Goal: Task Accomplishment & Management: Complete application form

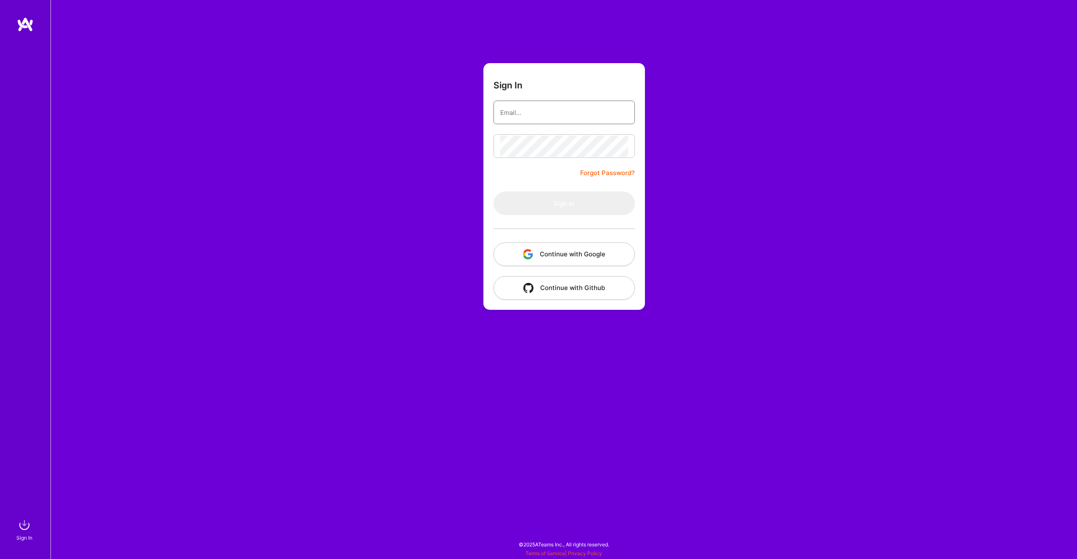
click at [537, 116] on input "email" at bounding box center [564, 112] width 128 height 21
type input "[PERSON_NAME][EMAIL_ADDRESS][PERSON_NAME][DOMAIN_NAME]"
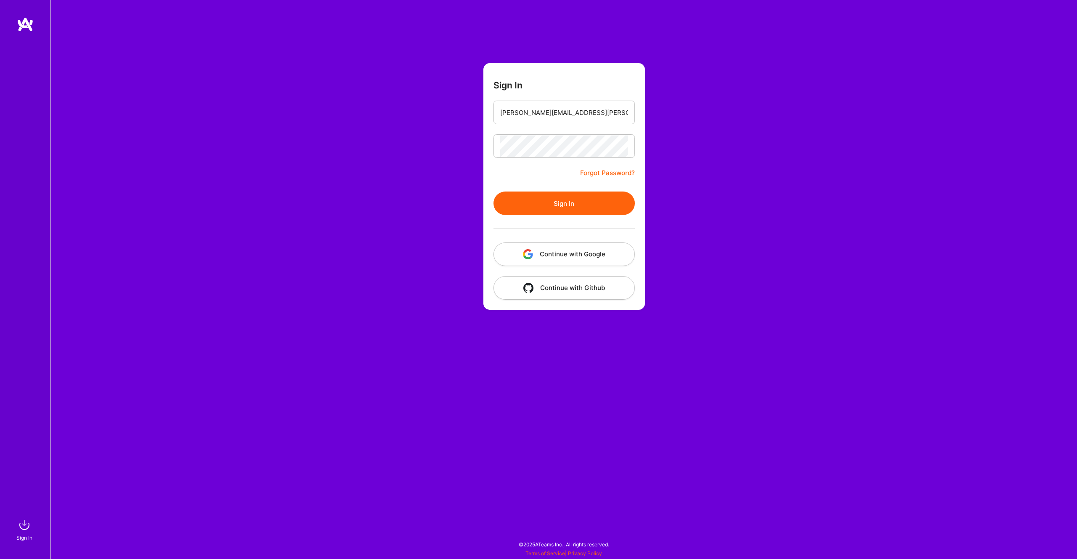
click at [557, 203] on button "Sign In" at bounding box center [564, 203] width 141 height 24
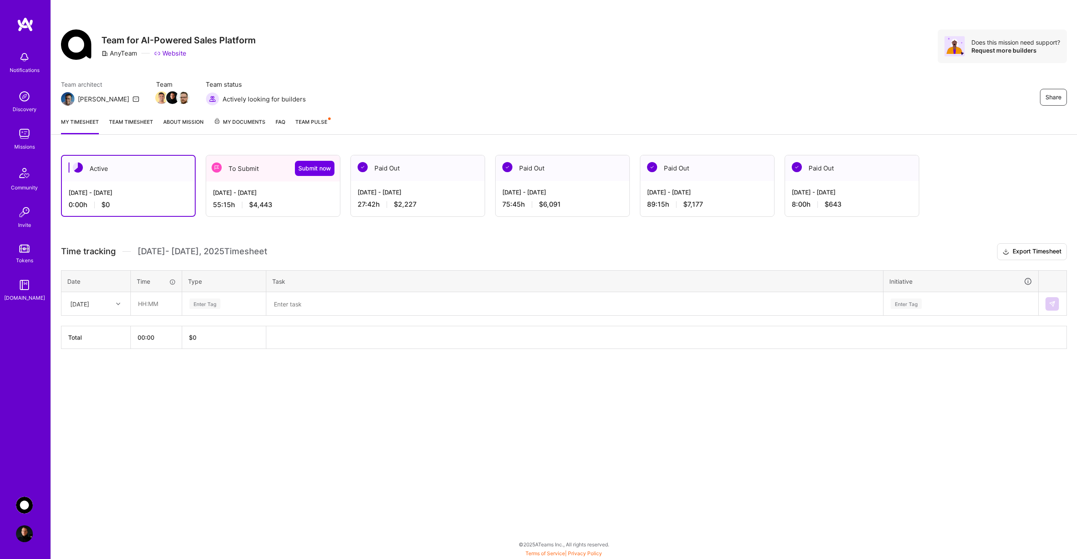
click at [119, 305] on icon at bounding box center [118, 304] width 4 height 4
click at [122, 237] on div "Active [DATE] - [DATE] 0:00 h $0 To Submit Submit now [DATE] - [DATE] 55:15 h $…" at bounding box center [564, 267] width 1026 height 245
click at [288, 202] on div "55:15 h $4,443" at bounding box center [273, 204] width 120 height 9
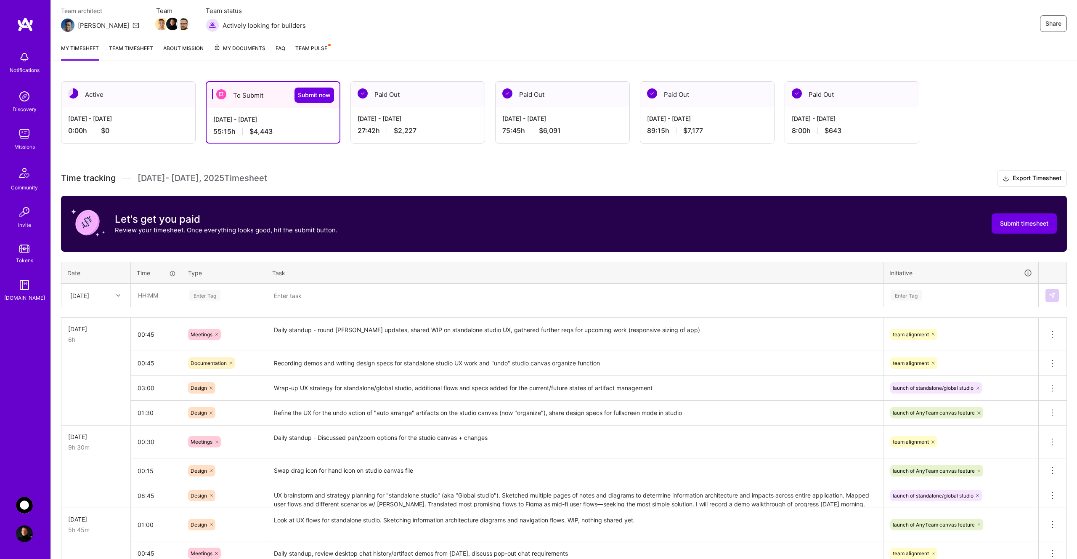
scroll to position [88, 0]
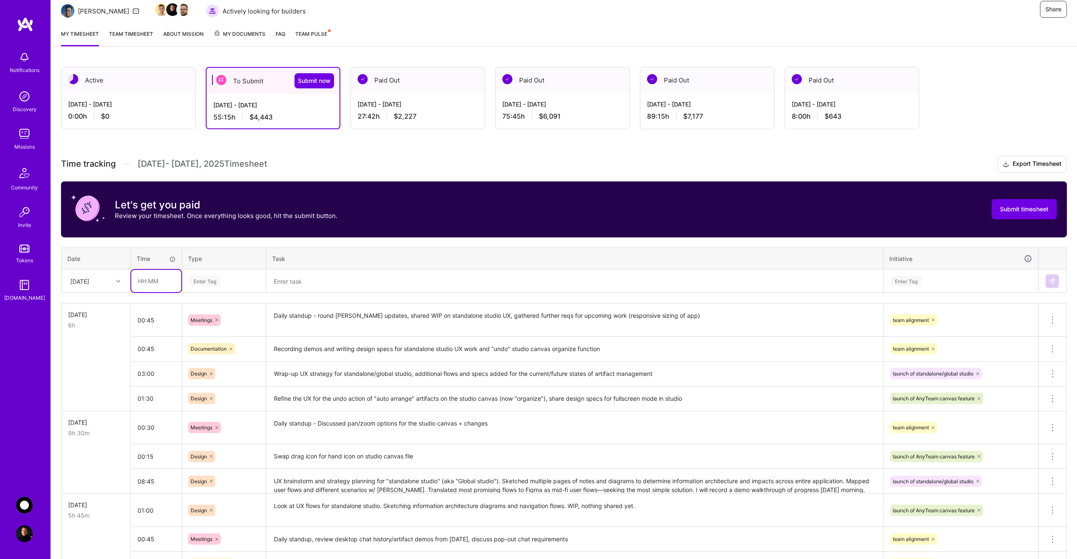
click at [163, 285] on input "text" at bounding box center [156, 281] width 50 height 22
type input "00:21"
click at [213, 280] on div "Enter Tag" at bounding box center [204, 280] width 31 height 13
click at [213, 281] on div "Enter Tag" at bounding box center [204, 280] width 31 height 13
type input "mee"
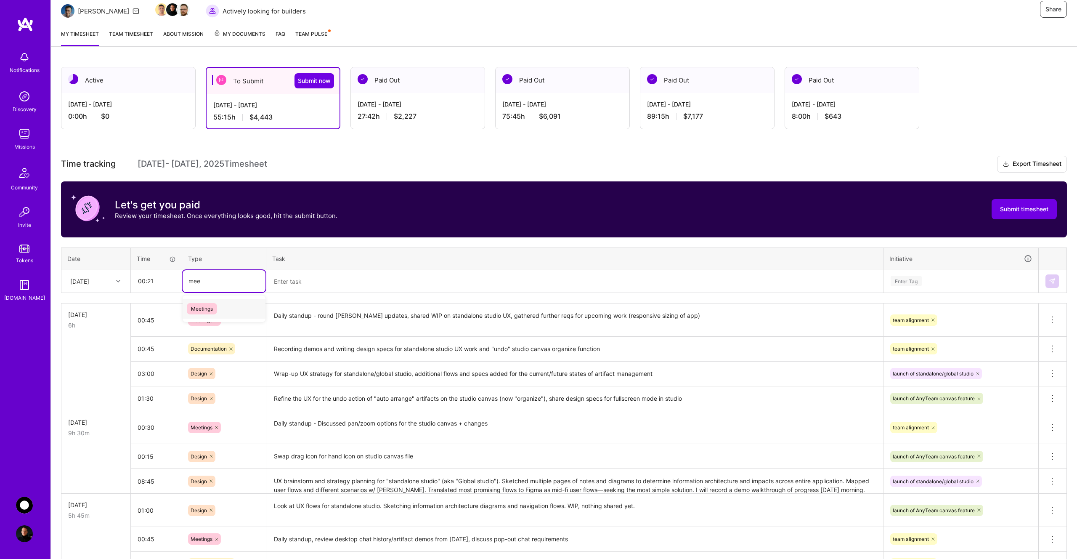
click at [217, 307] on span "Meetings" at bounding box center [202, 308] width 30 height 11
click at [302, 287] on textarea at bounding box center [574, 281] width 615 height 22
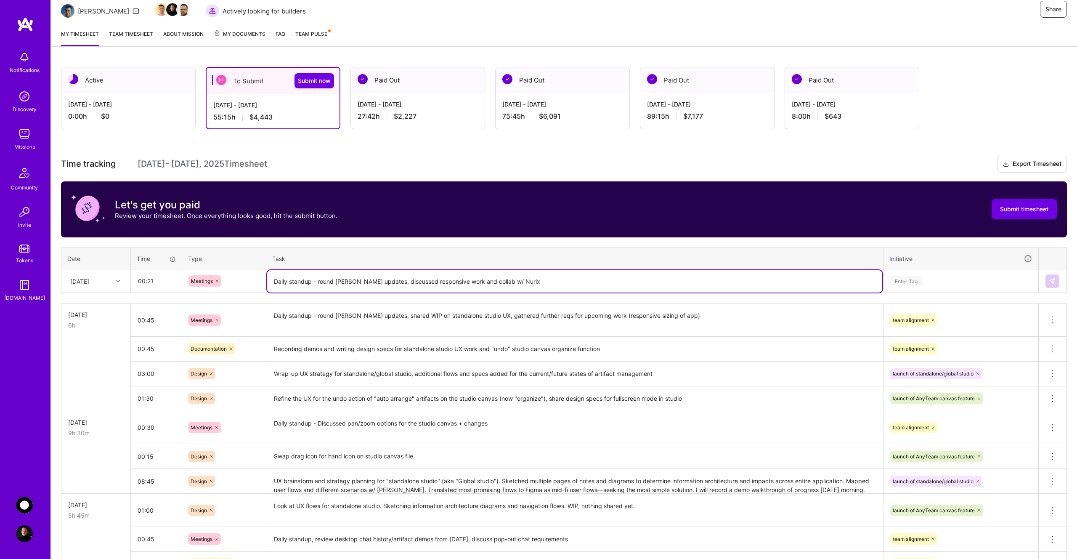
type textarea "Daily standup - round [PERSON_NAME] updates, discussed responsive work and coll…"
click at [917, 278] on div "Enter Tag" at bounding box center [906, 280] width 31 height 13
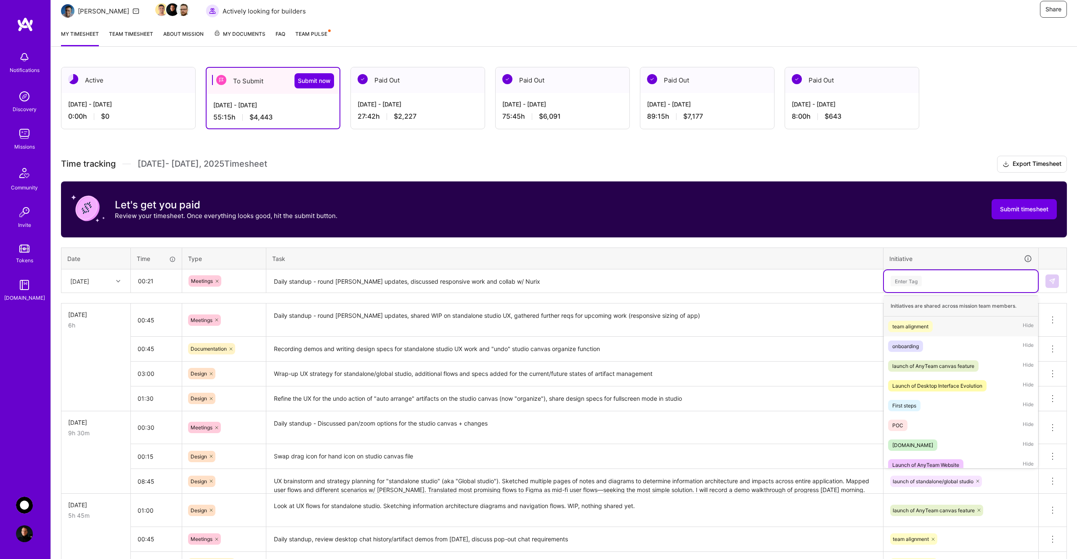
click at [920, 324] on div "team alignment" at bounding box center [910, 326] width 36 height 9
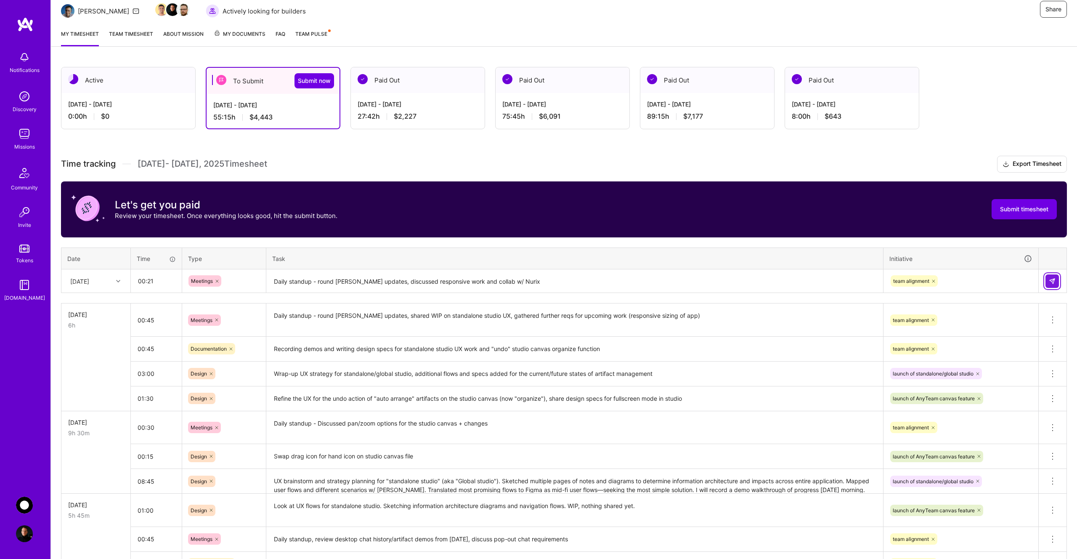
click at [1049, 281] on img at bounding box center [1052, 281] width 7 height 7
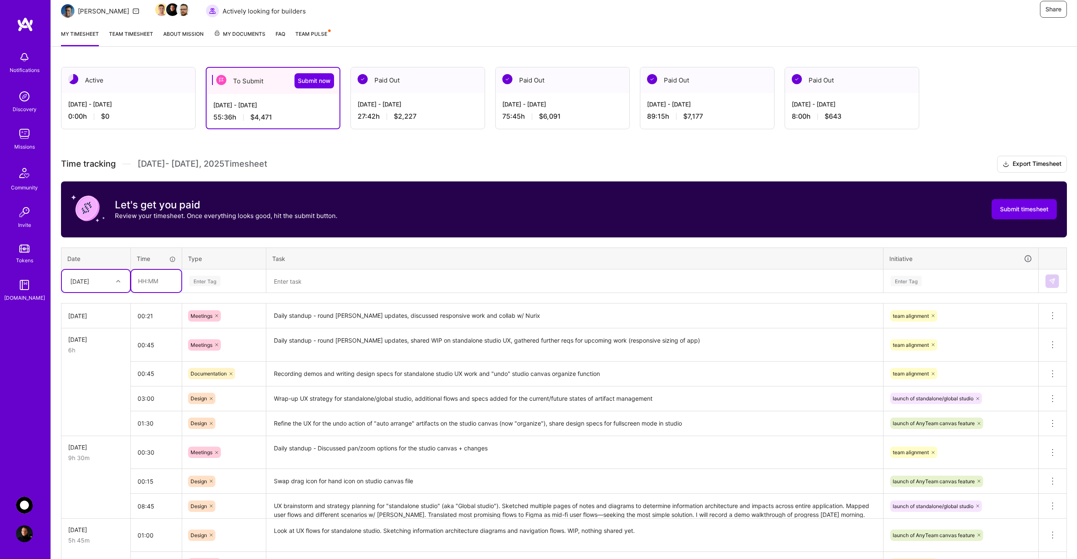
click at [157, 284] on input "text" at bounding box center [156, 281] width 50 height 22
type input "04:45"
click at [218, 280] on div "Enter Tag" at bounding box center [204, 280] width 31 height 13
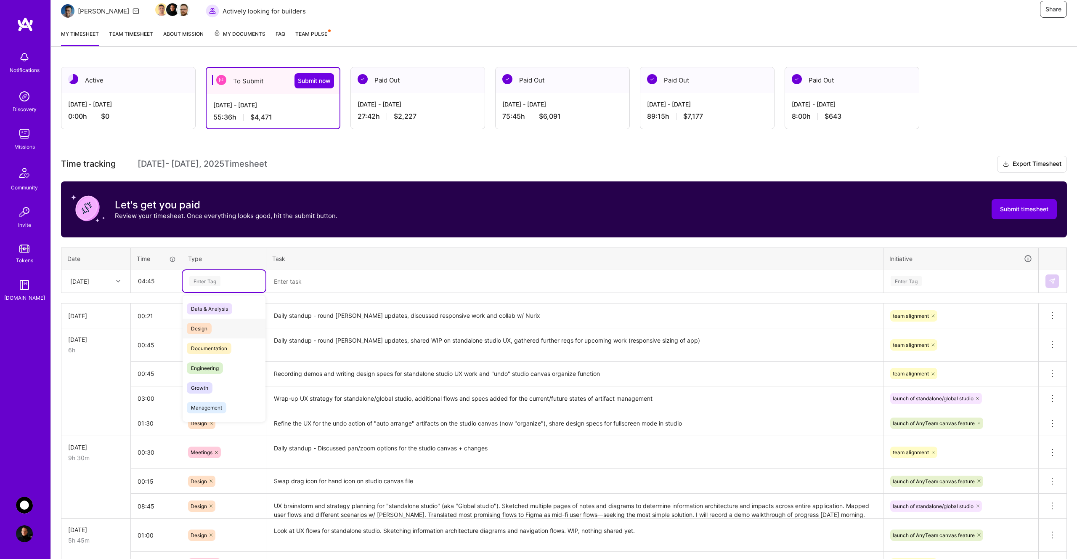
click at [216, 327] on div "Design" at bounding box center [224, 329] width 83 height 20
click at [316, 281] on textarea at bounding box center [574, 281] width 615 height 22
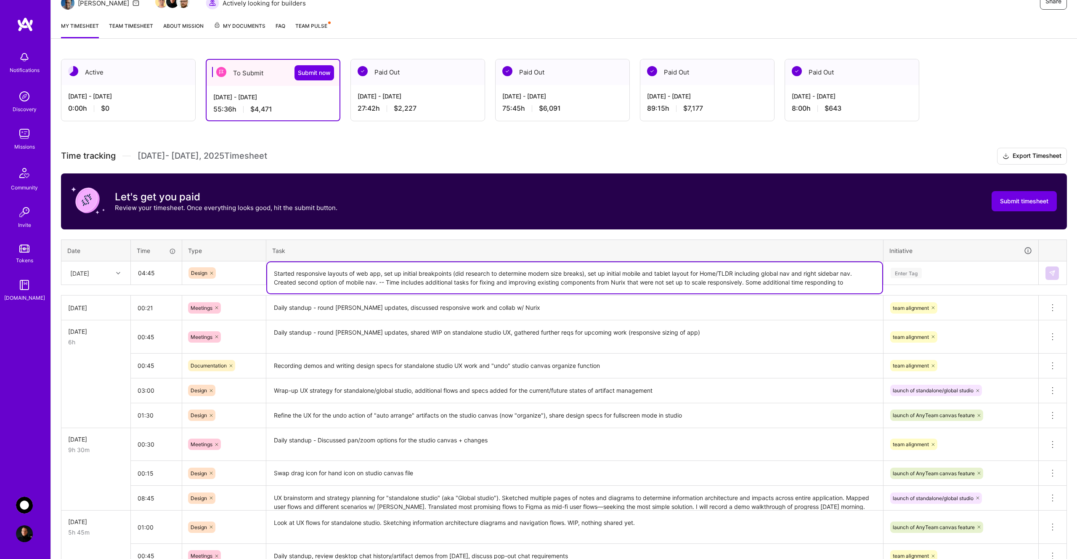
scroll to position [96, 0]
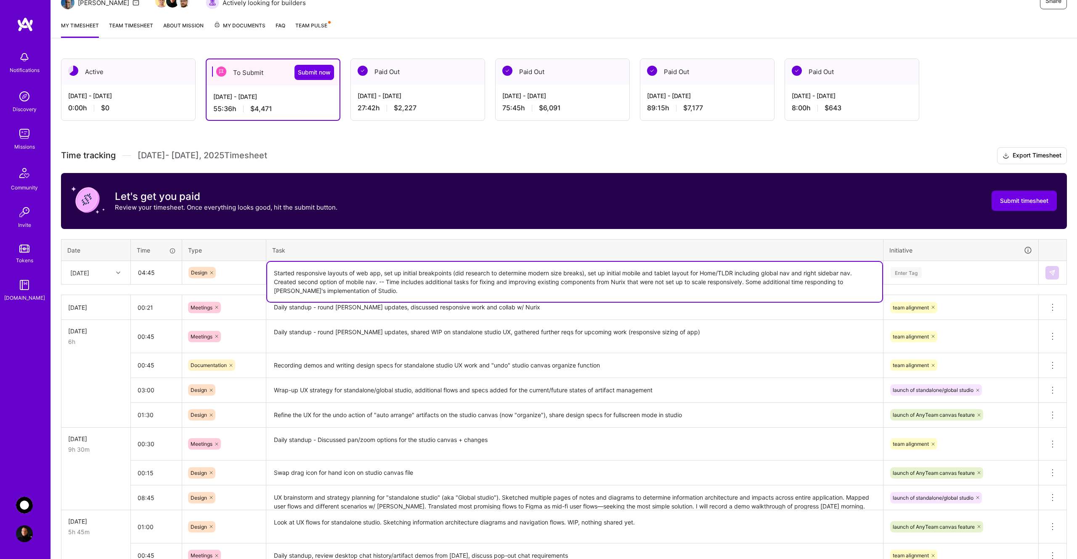
type textarea "Started responsive layouts of web app, set up initial breakpoints (did research…"
click at [943, 273] on div "Enter Tag" at bounding box center [961, 272] width 142 height 11
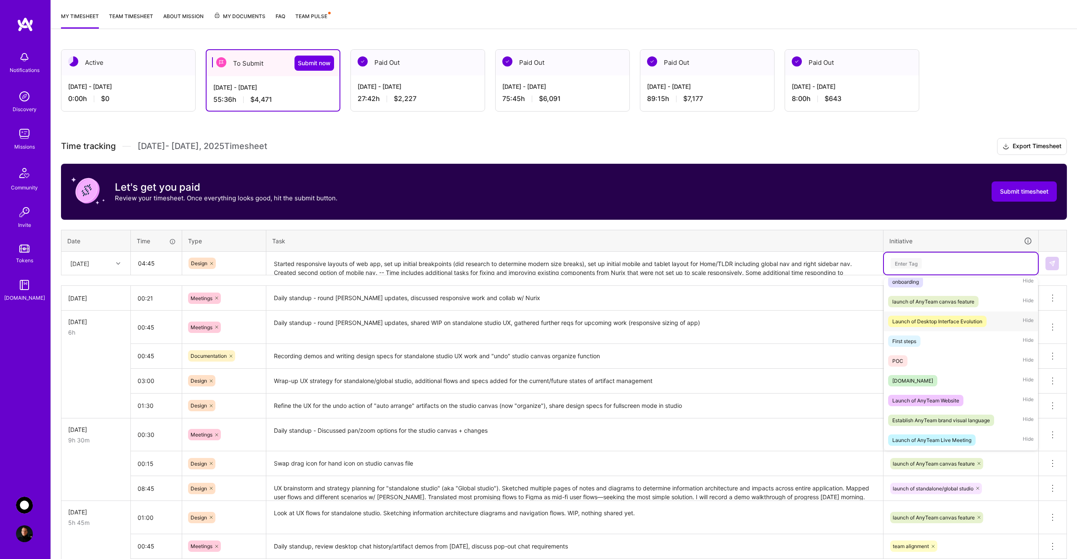
scroll to position [0, 0]
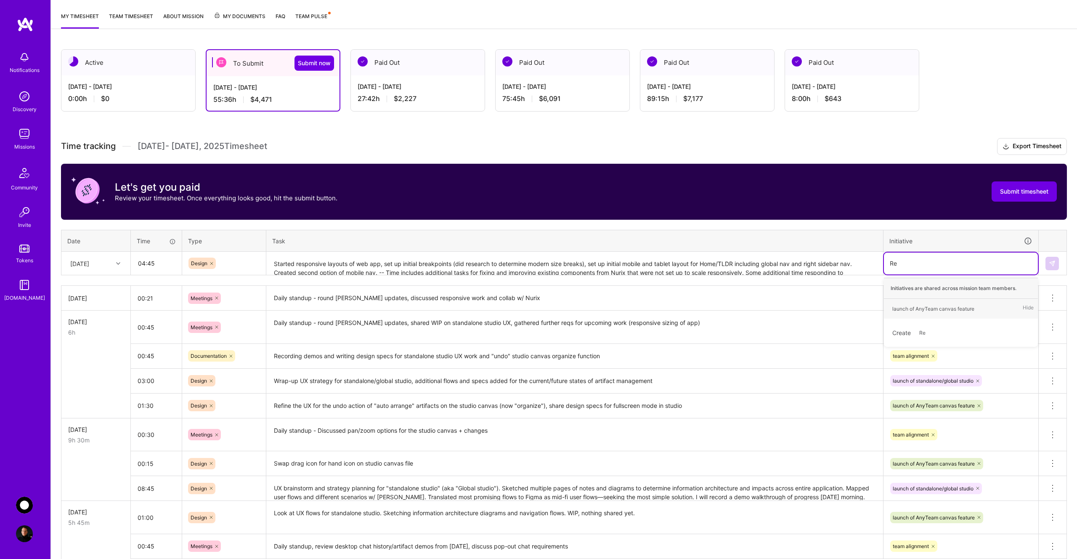
type input "R"
type input "Launch of responsive web and desktop views for AnyTeam app"
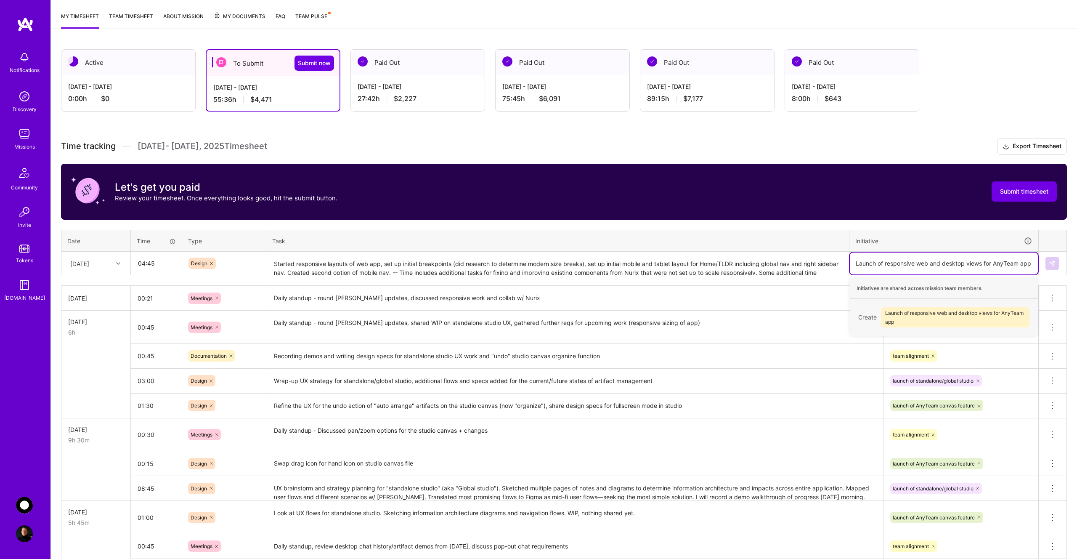
click at [922, 318] on span "Launch of responsive web and desktop views for AnyTeam app" at bounding box center [955, 317] width 149 height 20
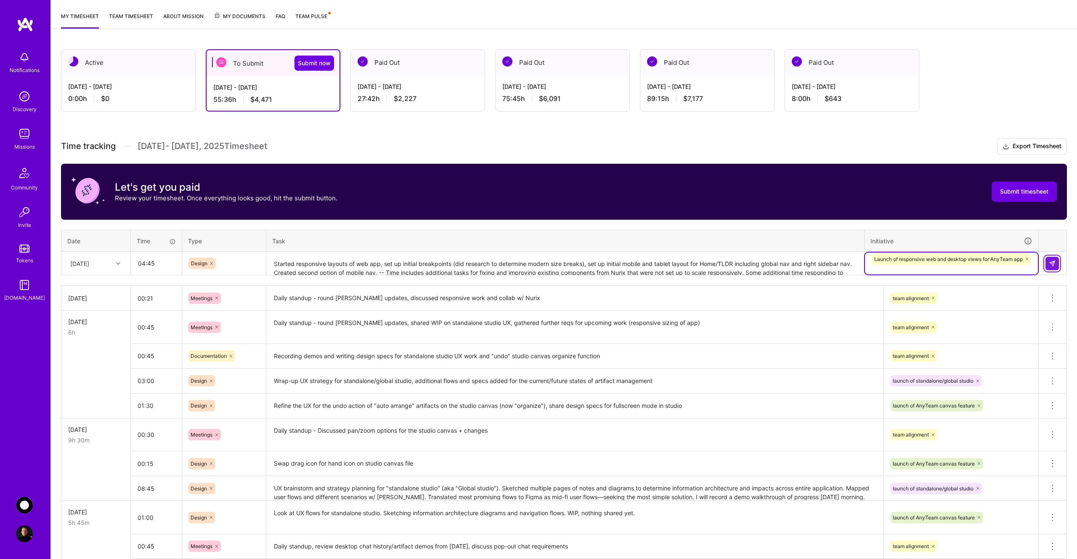
click at [1052, 266] on img at bounding box center [1052, 263] width 7 height 7
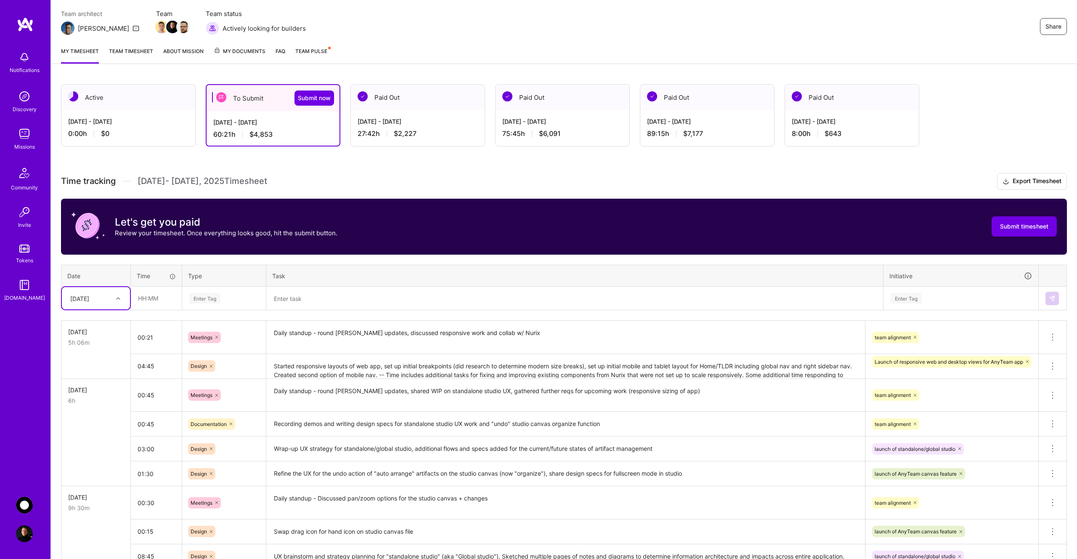
scroll to position [70, 0]
click at [1010, 228] on span "Submit timesheet" at bounding box center [1024, 227] width 48 height 8
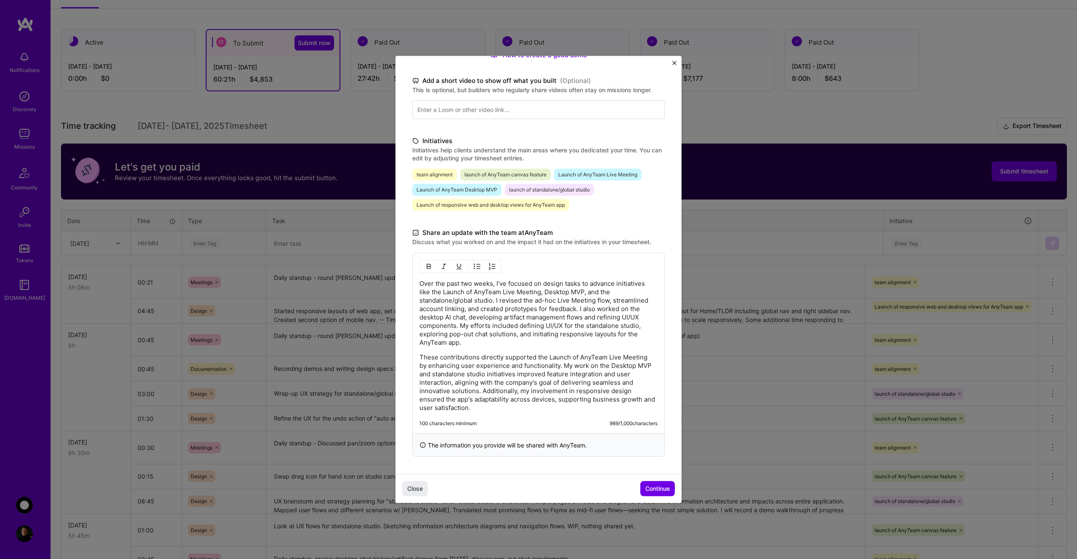
scroll to position [125, 0]
click at [655, 490] on span "Continue" at bounding box center [657, 488] width 24 height 8
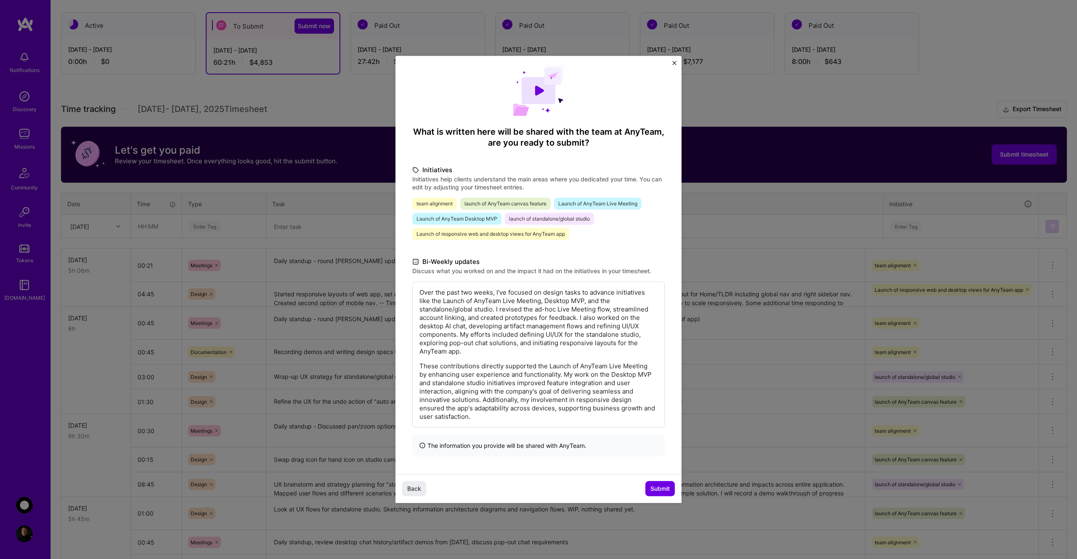
scroll to position [148, 0]
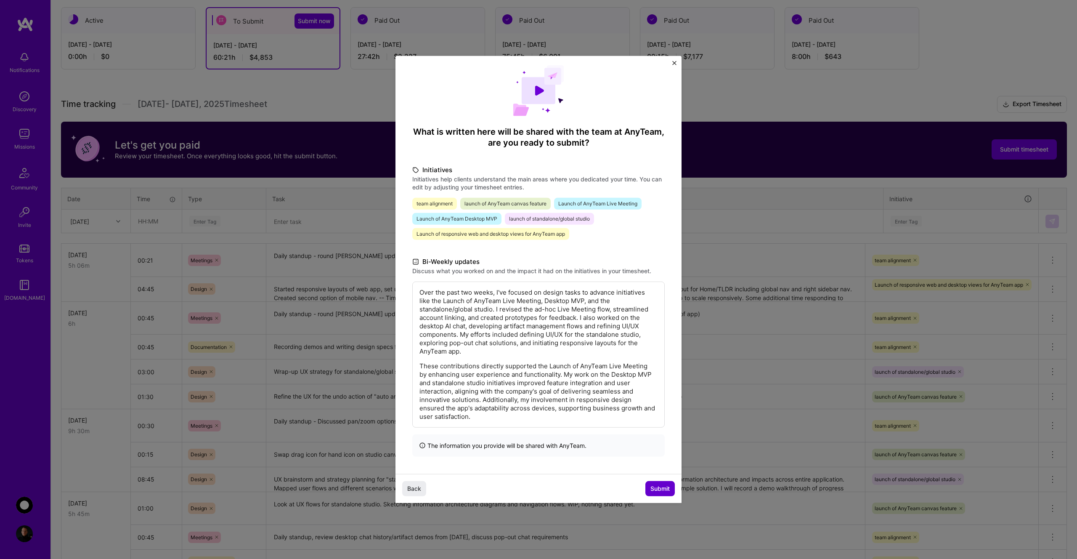
click at [660, 490] on span "Submit" at bounding box center [660, 488] width 19 height 8
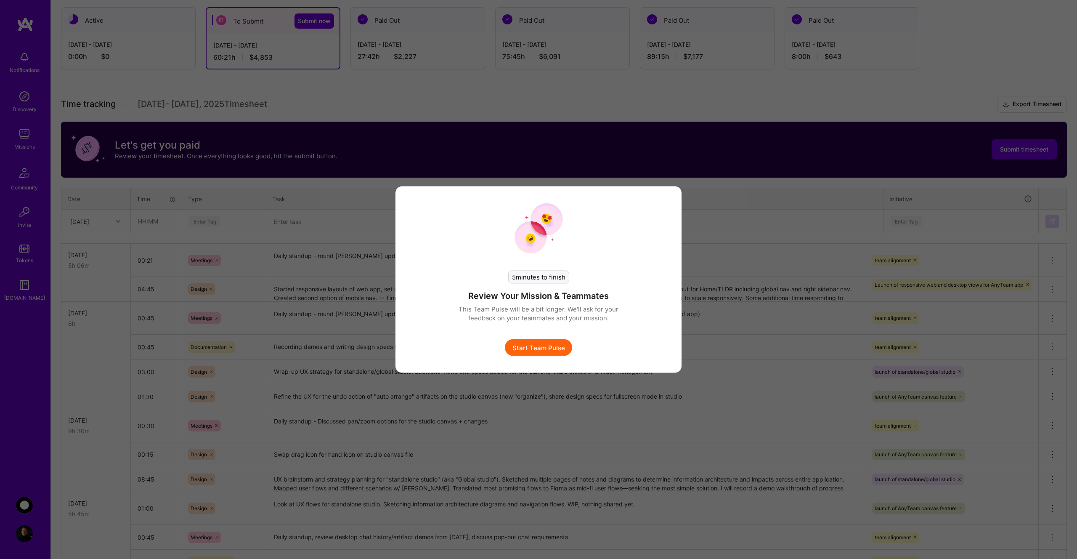
click at [483, 297] on h4 "Review Your Mission & Teammates" at bounding box center [538, 295] width 141 height 11
click at [481, 308] on p "This Team Pulse will be a bit longer. We'll ask for your feedback on your teamm…" at bounding box center [538, 314] width 185 height 18
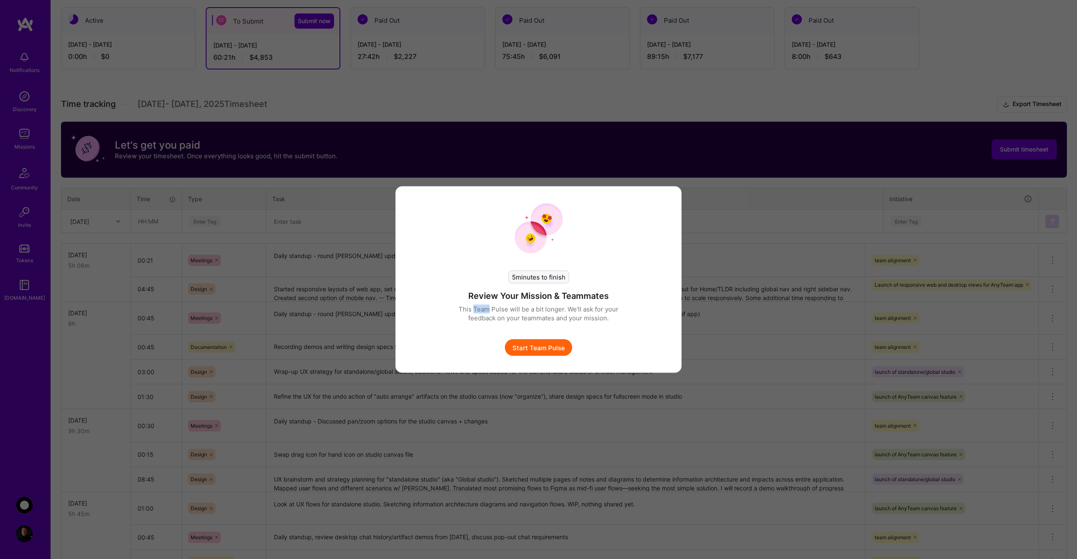
click at [481, 308] on p "This Team Pulse will be a bit longer. We'll ask for your feedback on your teamm…" at bounding box center [538, 314] width 185 height 18
click at [480, 313] on p "This Team Pulse will be a bit longer. We'll ask for your feedback on your teamm…" at bounding box center [538, 314] width 185 height 18
click at [471, 311] on p "This Team Pulse will be a bit longer. We'll ask for your feedback on your teamm…" at bounding box center [538, 314] width 185 height 18
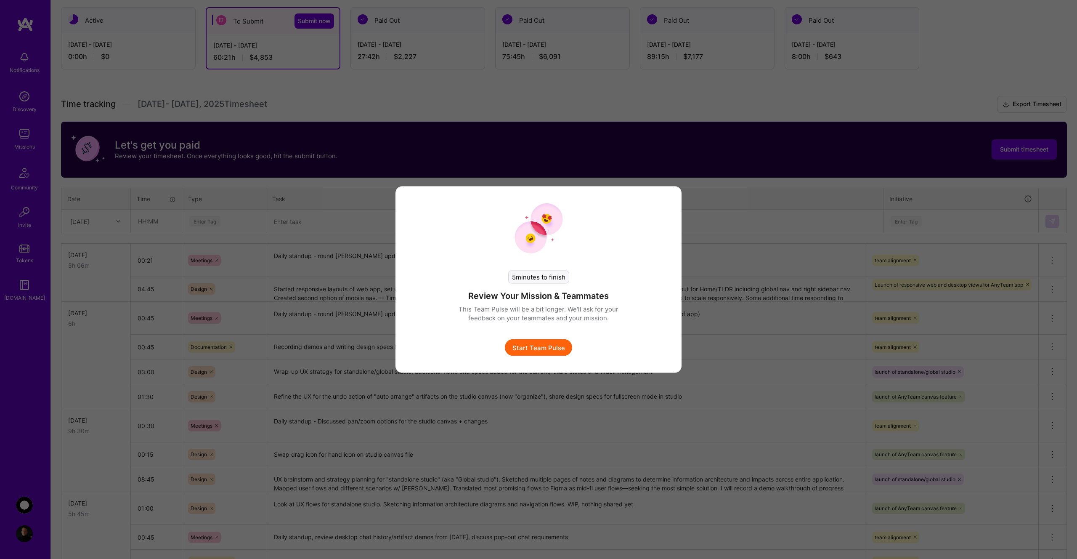
click at [471, 311] on p "This Team Pulse will be a bit longer. We'll ask for your feedback on your teamm…" at bounding box center [538, 314] width 185 height 18
click at [470, 314] on p "This Team Pulse will be a bit longer. We'll ask for your feedback on your teamm…" at bounding box center [538, 314] width 185 height 18
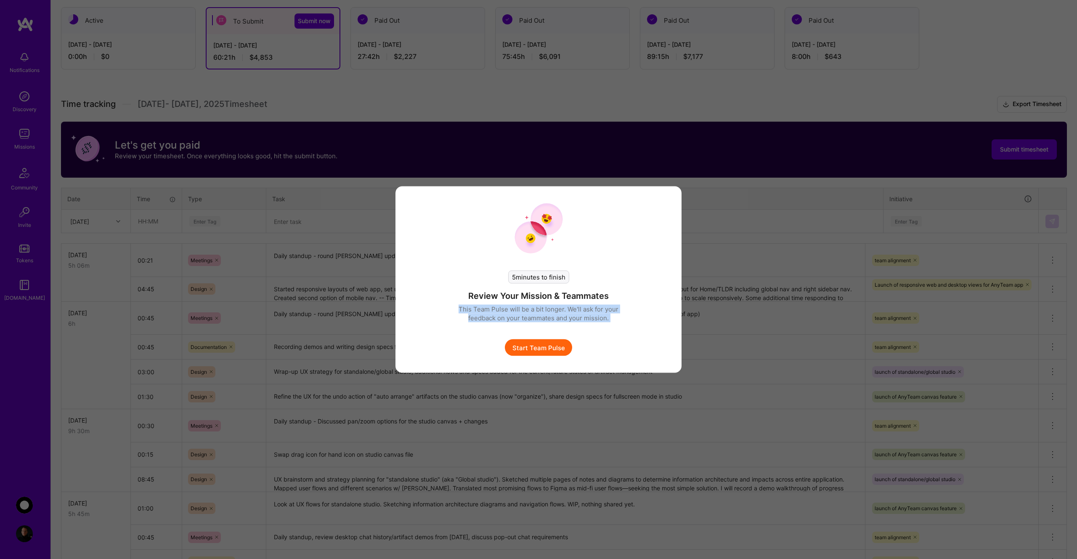
click at [476, 313] on p "This Team Pulse will be a bit longer. We'll ask for your feedback on your teamm…" at bounding box center [538, 314] width 185 height 18
click at [487, 310] on p "This Team Pulse will be a bit longer. We'll ask for your feedback on your teamm…" at bounding box center [538, 314] width 185 height 18
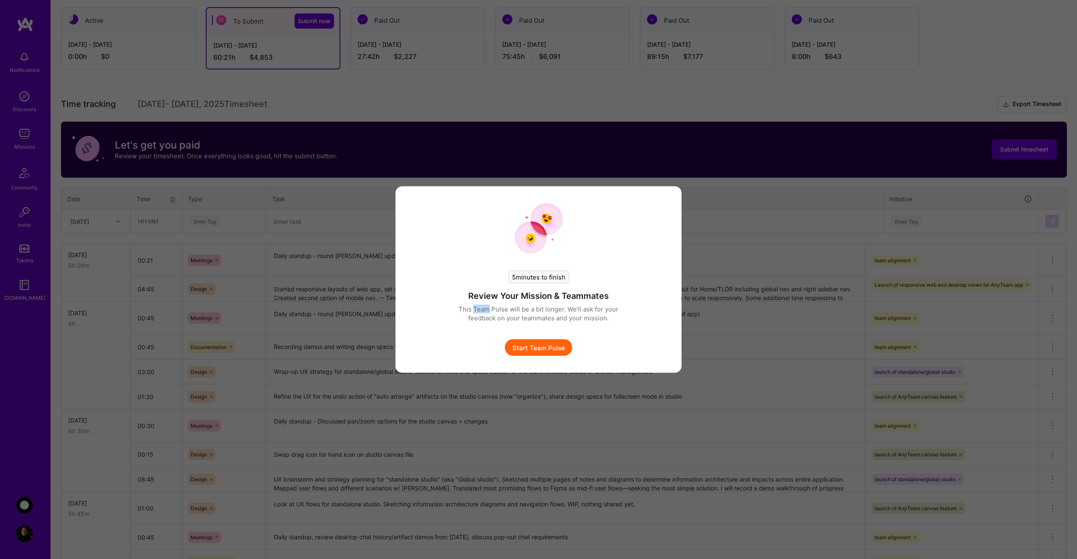
click at [487, 310] on p "This Team Pulse will be a bit longer. We'll ask for your feedback on your teamm…" at bounding box center [538, 314] width 185 height 18
click at [486, 313] on p "This Team Pulse will be a bit longer. We'll ask for your feedback on your teamm…" at bounding box center [538, 314] width 185 height 18
click at [495, 320] on p "This Team Pulse will be a bit longer. We'll ask for your feedback on your teamm…" at bounding box center [538, 314] width 185 height 18
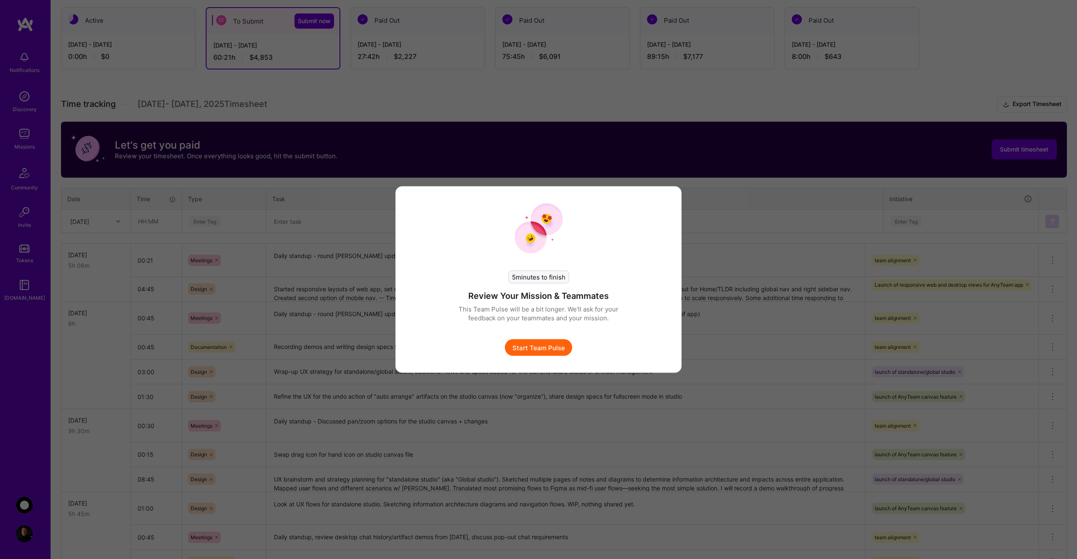
click at [495, 320] on p "This Team Pulse will be a bit longer. We'll ask for your feedback on your teamm…" at bounding box center [538, 314] width 185 height 18
click at [494, 324] on div "5 minutes to finish Review Your Mission & Teammates This Team Pulse will be a b…" at bounding box center [538, 305] width 185 height 102
click at [527, 350] on button "Start Team Pulse" at bounding box center [538, 347] width 67 height 17
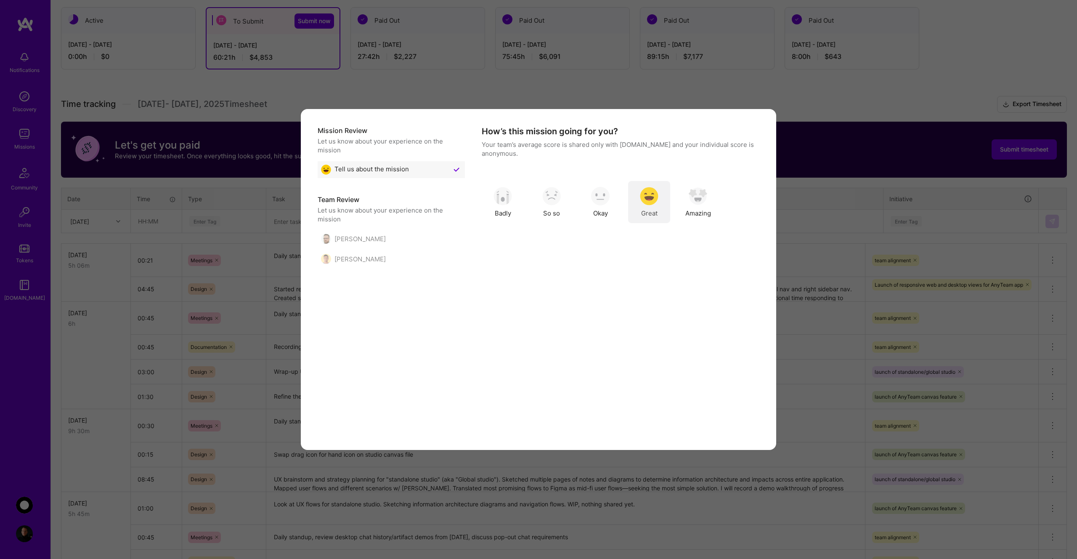
click at [651, 199] on img "modal" at bounding box center [649, 196] width 19 height 19
click at [509, 177] on label "Yes" at bounding box center [556, 174] width 118 height 9
click at [493, 177] on input "modal" at bounding box center [490, 175] width 6 height 6
checkbox input "true"
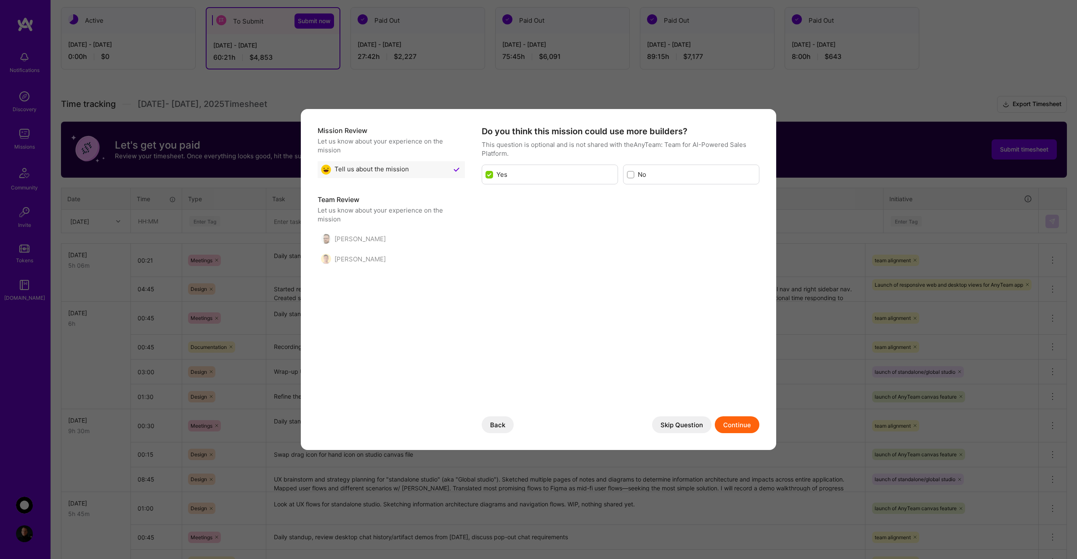
scroll to position [0, 0]
click at [737, 426] on button "Continue" at bounding box center [737, 424] width 45 height 17
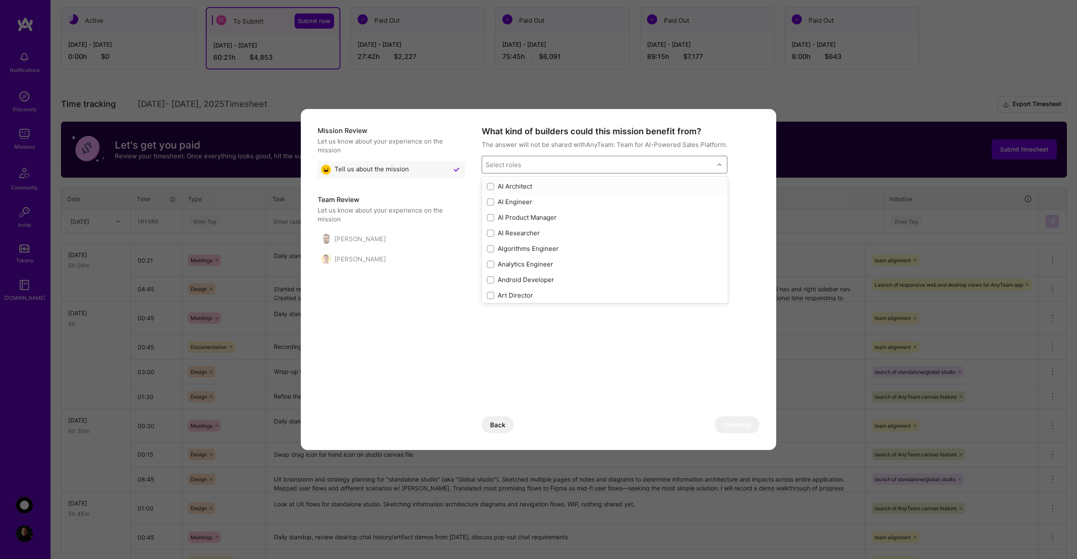
click at [720, 165] on icon "modal" at bounding box center [719, 164] width 4 height 4
type input "front"
click at [511, 184] on div "Front-End Developer" at bounding box center [605, 186] width 236 height 9
checkbox input "true"
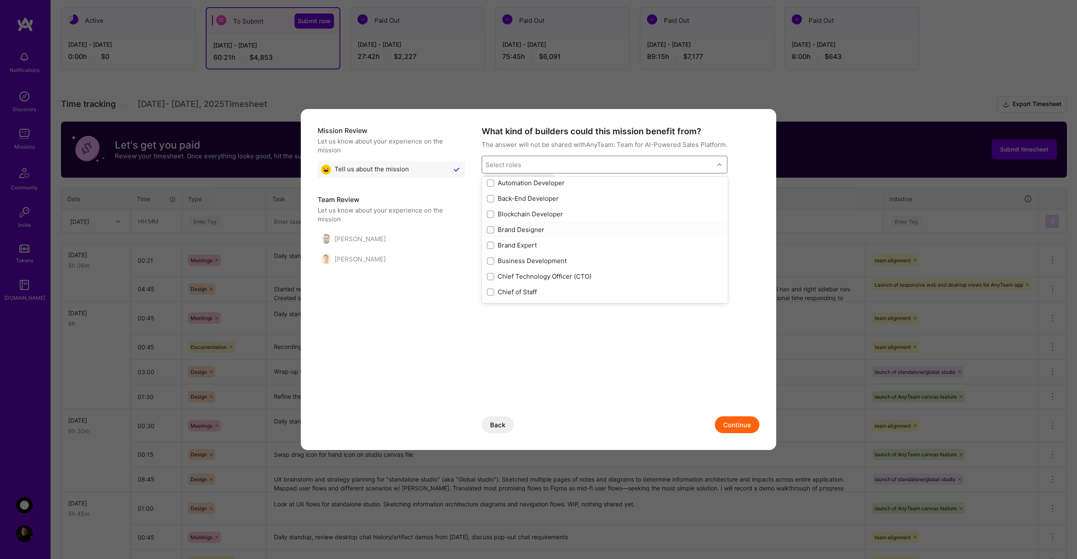
click at [516, 230] on div "Brand Designer" at bounding box center [605, 229] width 236 height 9
checkbox input "true"
type input "fron"
click at [535, 159] on div "fron" at bounding box center [598, 164] width 232 height 17
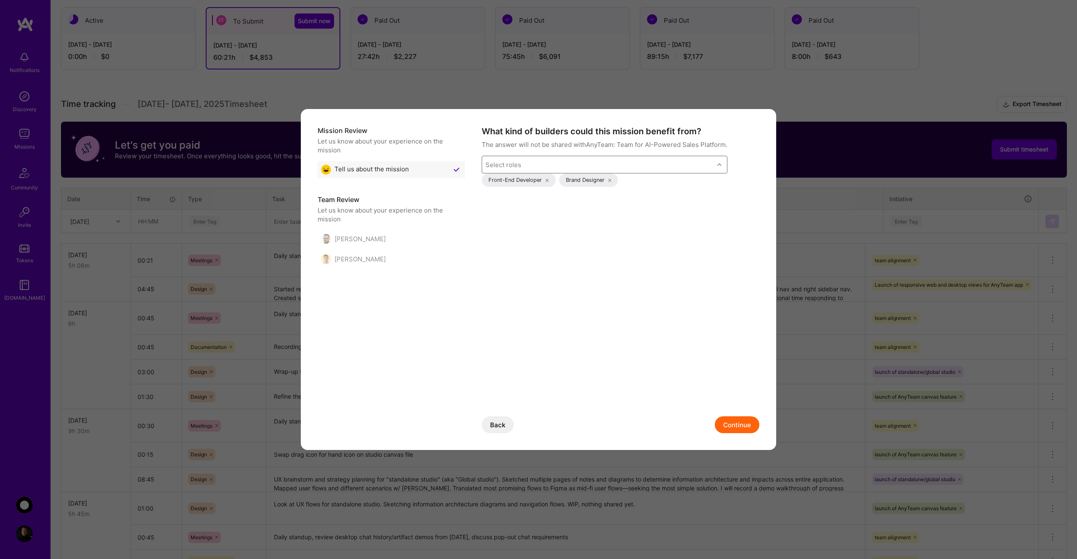
click at [535, 159] on div "Select roles" at bounding box center [598, 164] width 232 height 17
type input "w"
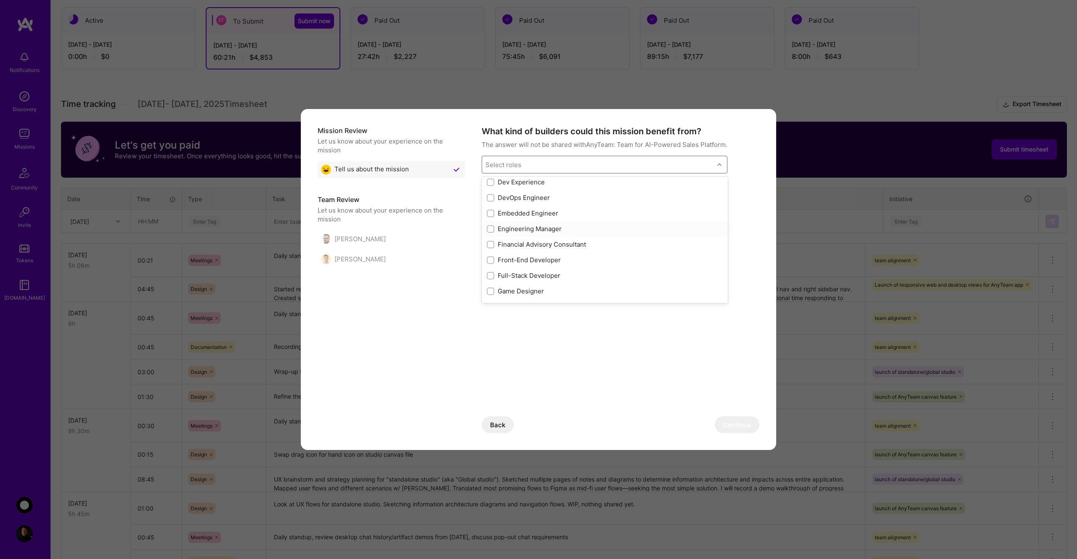
scroll to position [408, 0]
click at [489, 261] on input "checkbox" at bounding box center [492, 261] width 6 height 6
checkbox input "true"
click at [493, 260] on input "checkbox" at bounding box center [492, 260] width 6 height 6
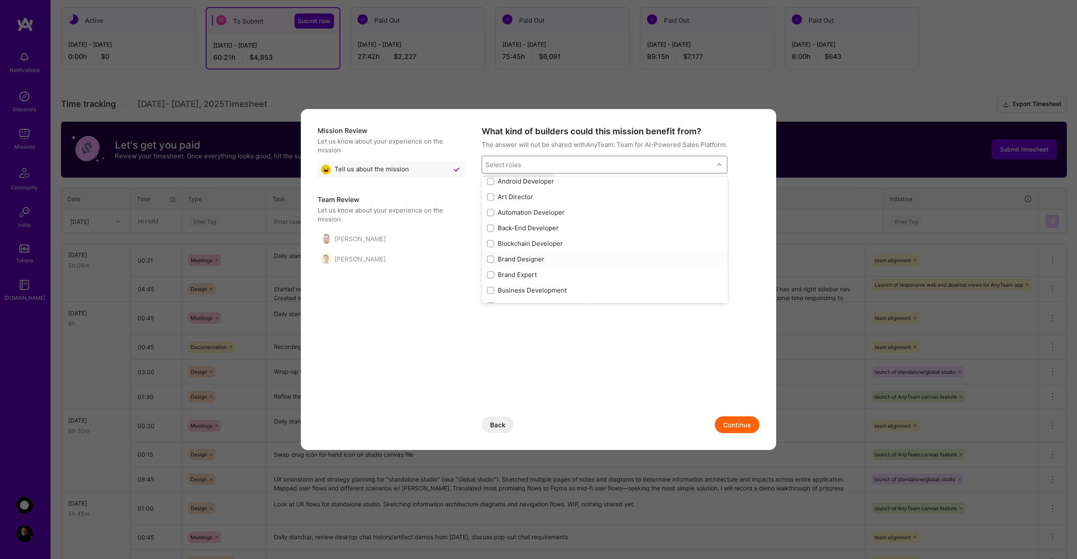
checkbox input "true"
click at [739, 427] on button "Continue" at bounding box center [737, 424] width 45 height 17
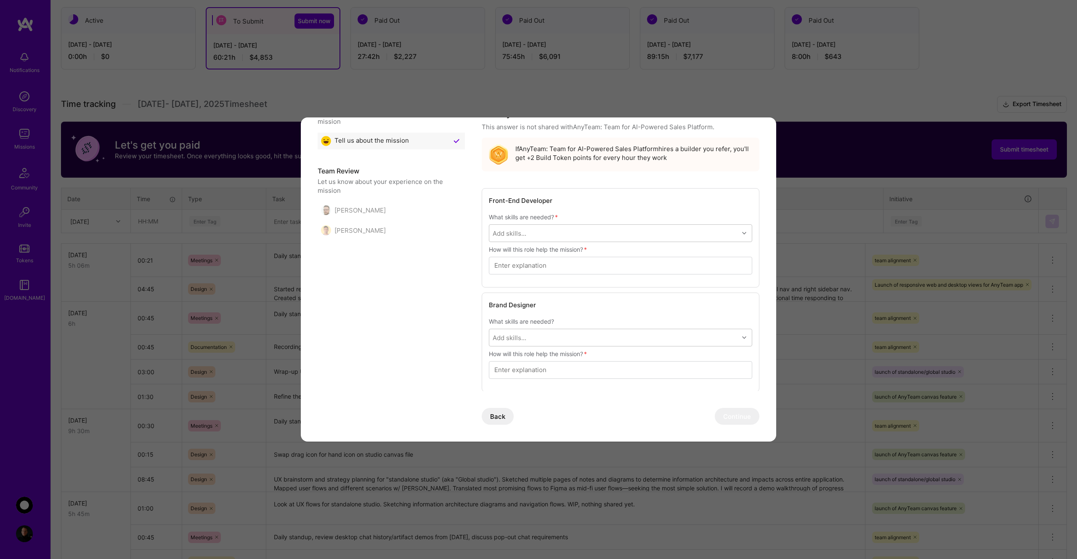
scroll to position [38, 0]
click at [647, 234] on div "Add skills..." at bounding box center [614, 232] width 250 height 17
click at [626, 202] on h5 "Front-End Developer" at bounding box center [620, 199] width 263 height 11
click at [632, 237] on div "Add skills..." at bounding box center [614, 232] width 250 height 17
click at [632, 210] on div "Front-End Developer What skills are needed? * option .NET focused, 1 of 329. 32…" at bounding box center [621, 236] width 278 height 99
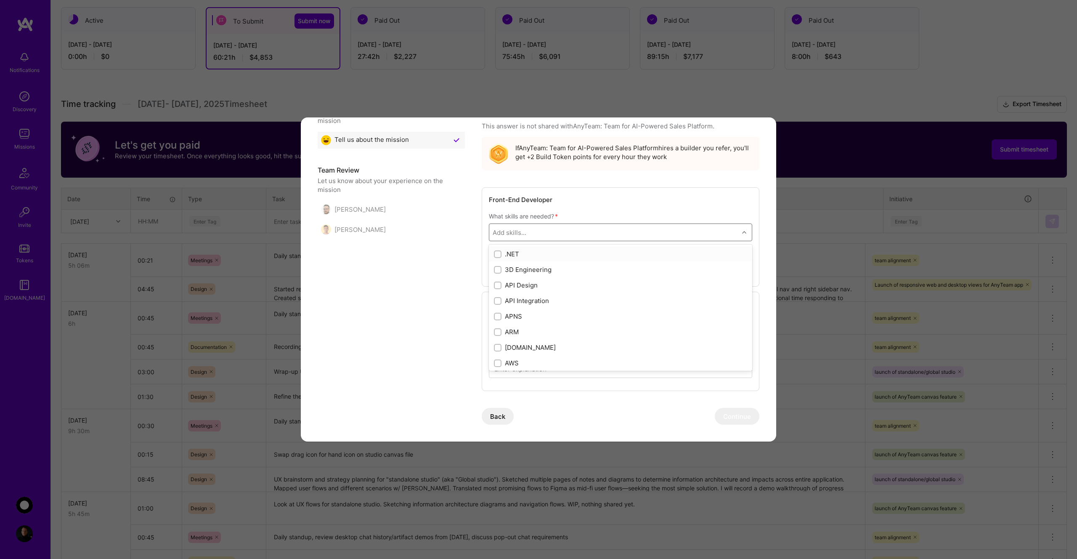
click at [650, 232] on div "Add skills..." at bounding box center [614, 232] width 250 height 17
type input "css"
click at [498, 251] on div "modal" at bounding box center [498, 254] width 8 height 8
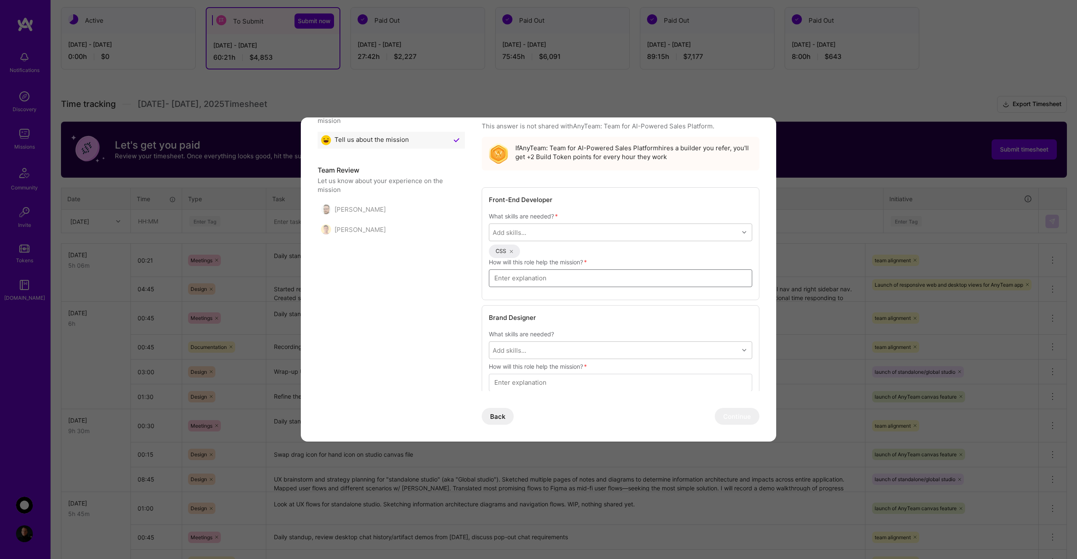
click at [547, 279] on input "modal" at bounding box center [620, 278] width 252 height 23
type input "I don't know the exact skills needed, but they're leveraging full-stack devs to…"
click at [451, 331] on div "Mission Review Let us know about your experience on the mission Tell us about t…" at bounding box center [539, 249] width 442 height 307
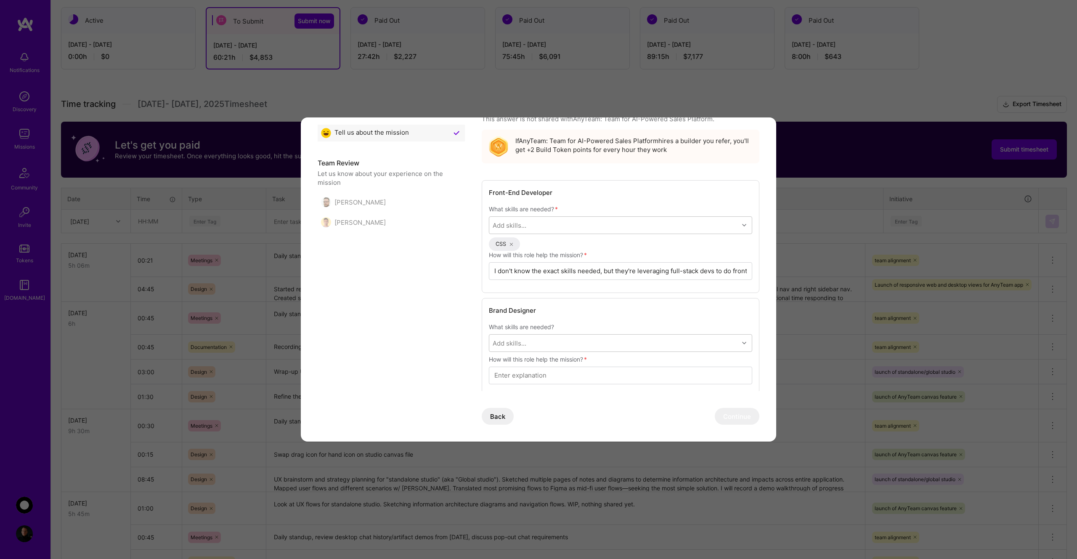
scroll to position [51, 0]
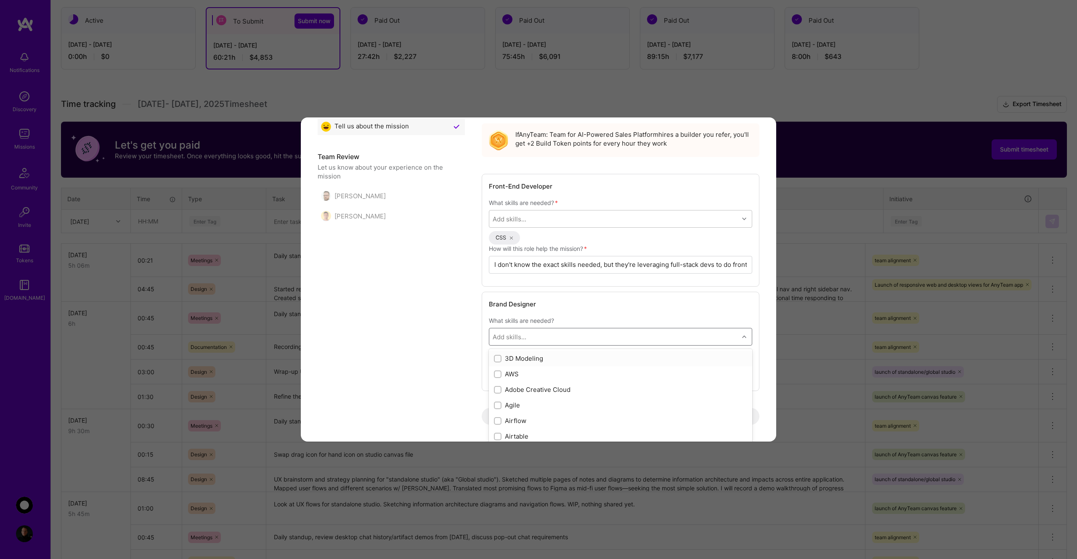
click at [549, 339] on div "Add skills..." at bounding box center [614, 336] width 250 height 17
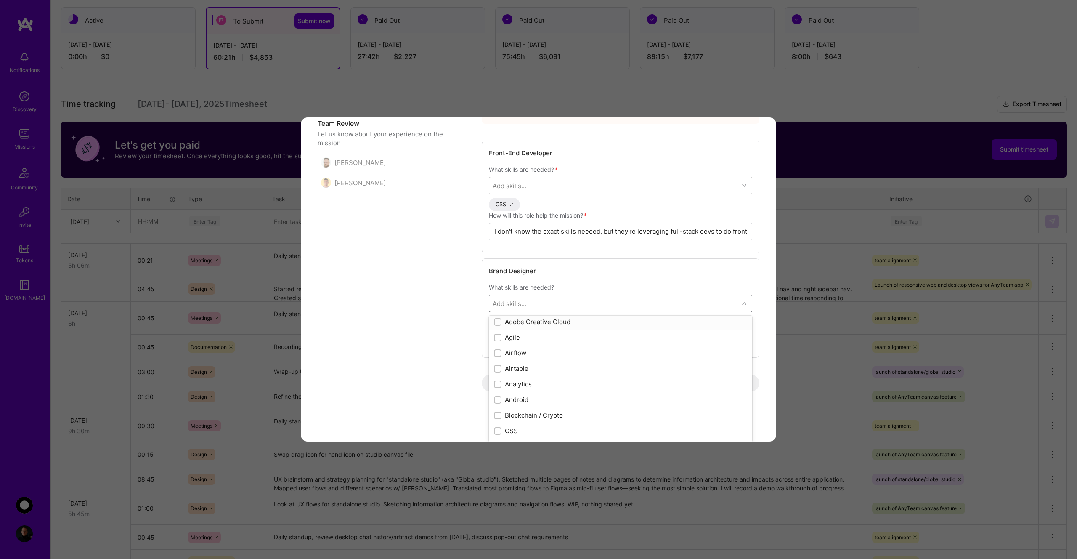
scroll to position [35, 0]
type input "we"
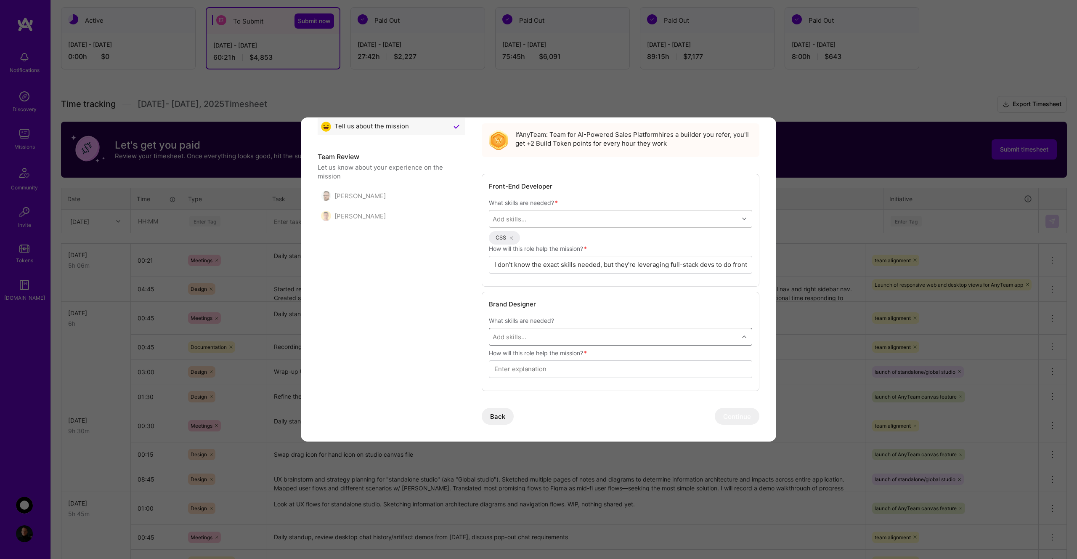
click at [536, 340] on div "Add skills..." at bounding box center [614, 336] width 250 height 17
click at [536, 340] on div "Select is focused ,type to refine list, press Down to open the menu, press left…" at bounding box center [620, 337] width 263 height 18
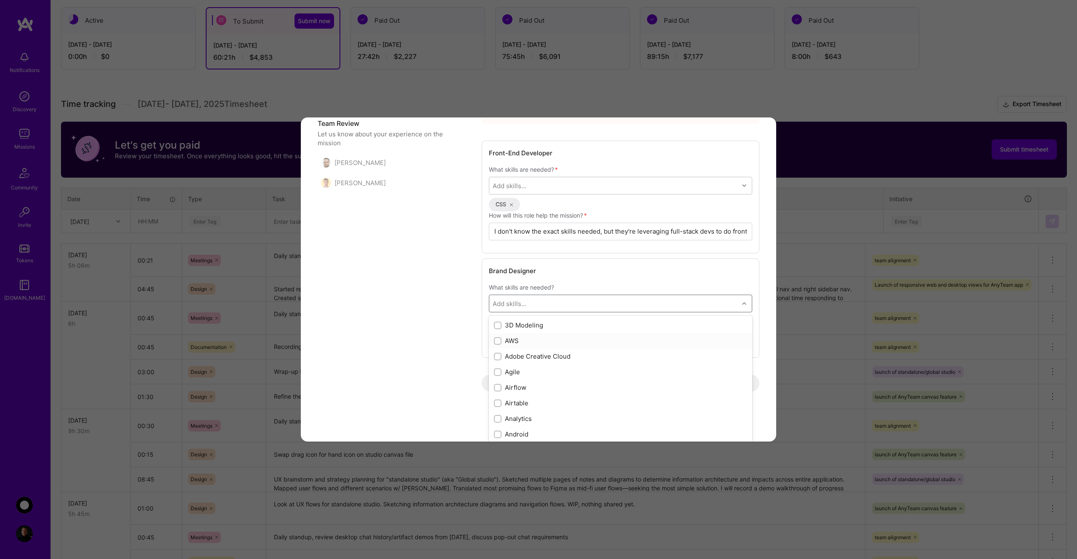
click at [536, 340] on div "AWS" at bounding box center [620, 340] width 253 height 9
click at [496, 340] on input "modal" at bounding box center [499, 341] width 8 height 8
checkbox input "false"
click at [549, 301] on div "Brand Designer What skills are needed? option AWS, deselected. option 3D Modeli…" at bounding box center [621, 307] width 278 height 99
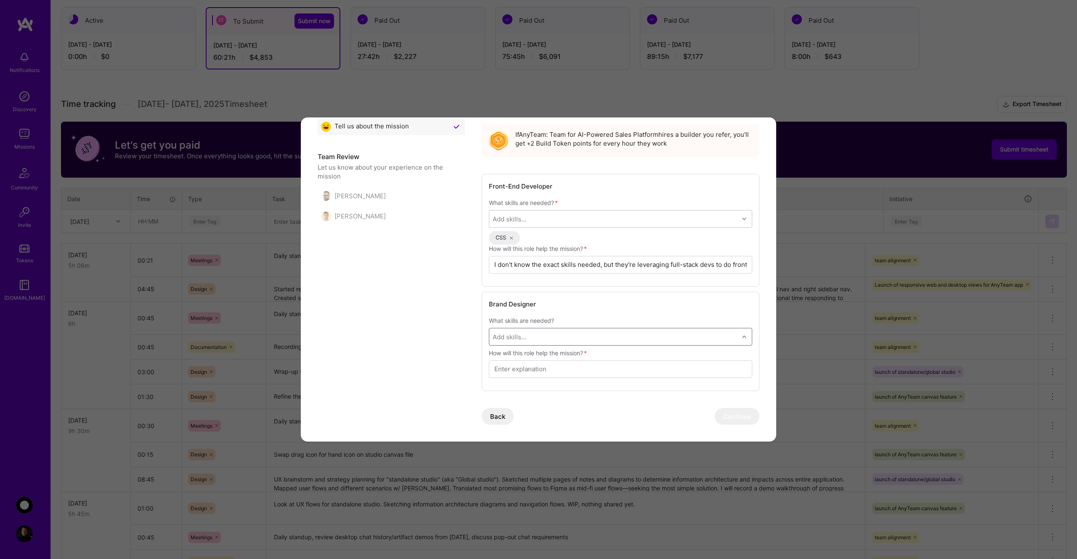
click at [555, 335] on div "option AWS, deselected. Select is focused ,type to refine list, press Down to o…" at bounding box center [620, 337] width 263 height 18
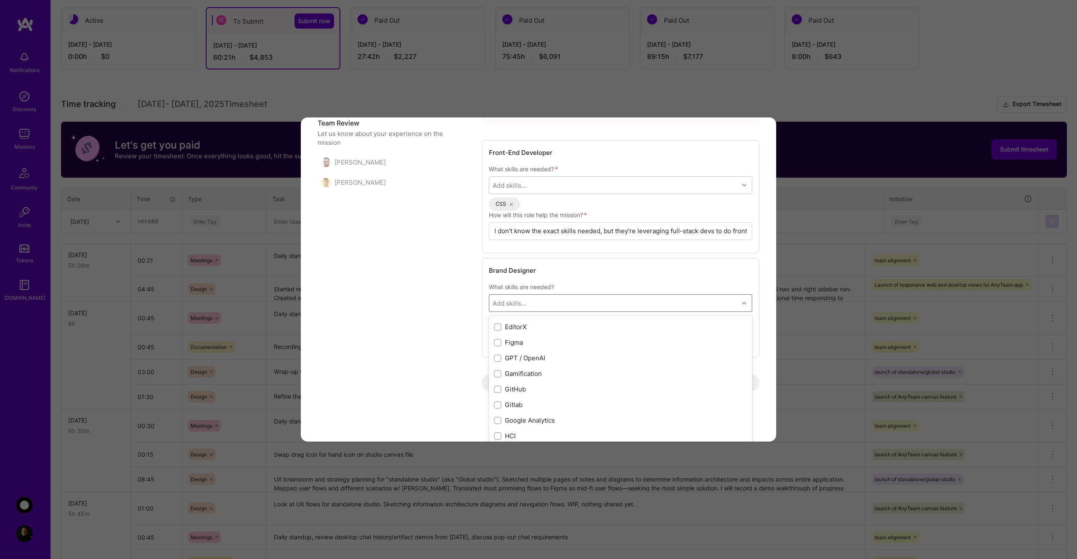
scroll to position [239, 0]
click at [498, 336] on input "modal" at bounding box center [499, 335] width 6 height 6
checkbox input "true"
click at [497, 358] on input "modal" at bounding box center [499, 359] width 6 height 6
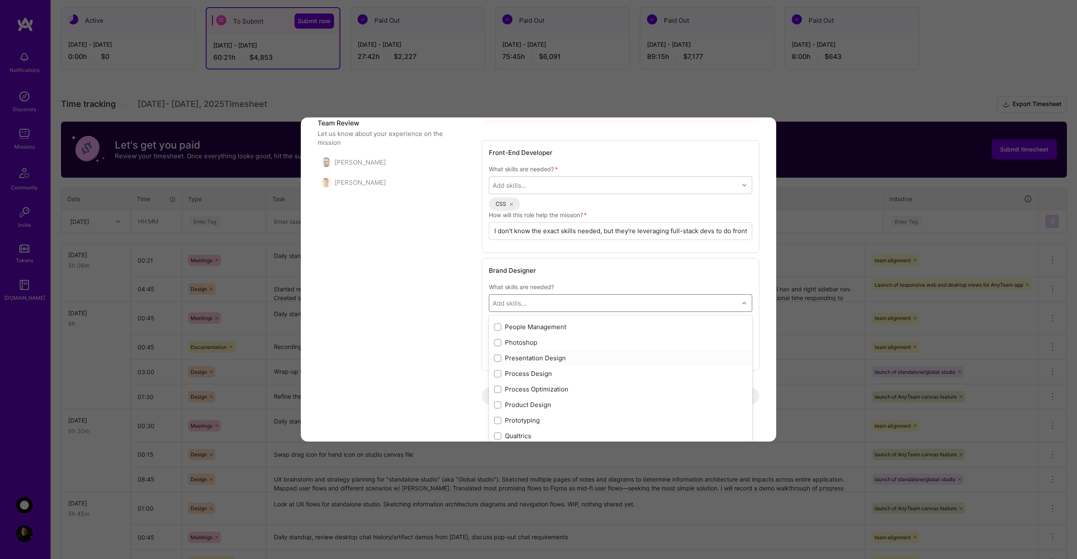
checkbox input "true"
click at [498, 371] on input "modal" at bounding box center [499, 371] width 6 height 6
checkbox input "true"
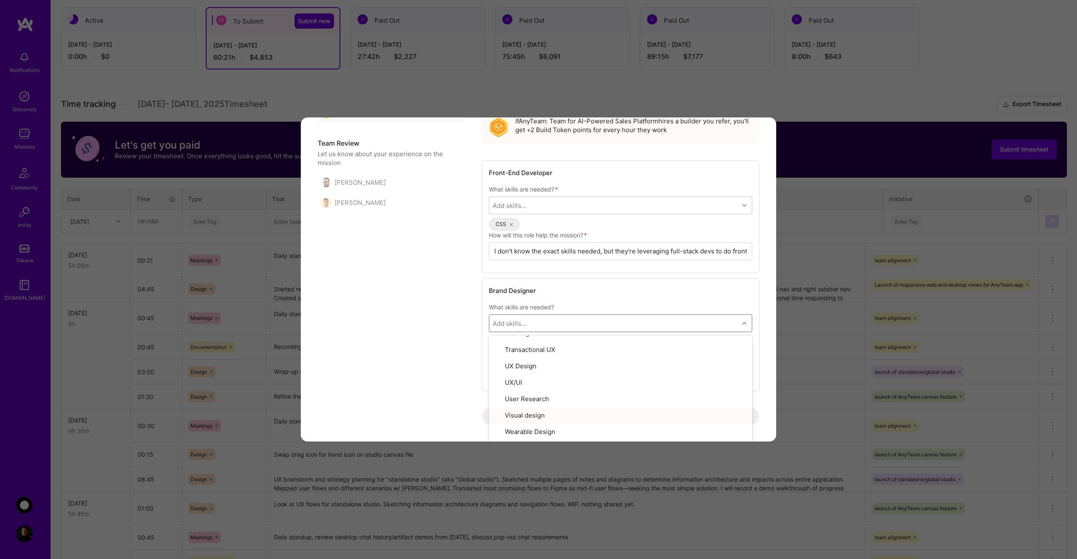
click at [770, 364] on div "Mission Review Let us know about your experience on the mission Tell us about t…" at bounding box center [538, 279] width 475 height 324
click at [635, 372] on input "modal" at bounding box center [620, 369] width 252 height 23
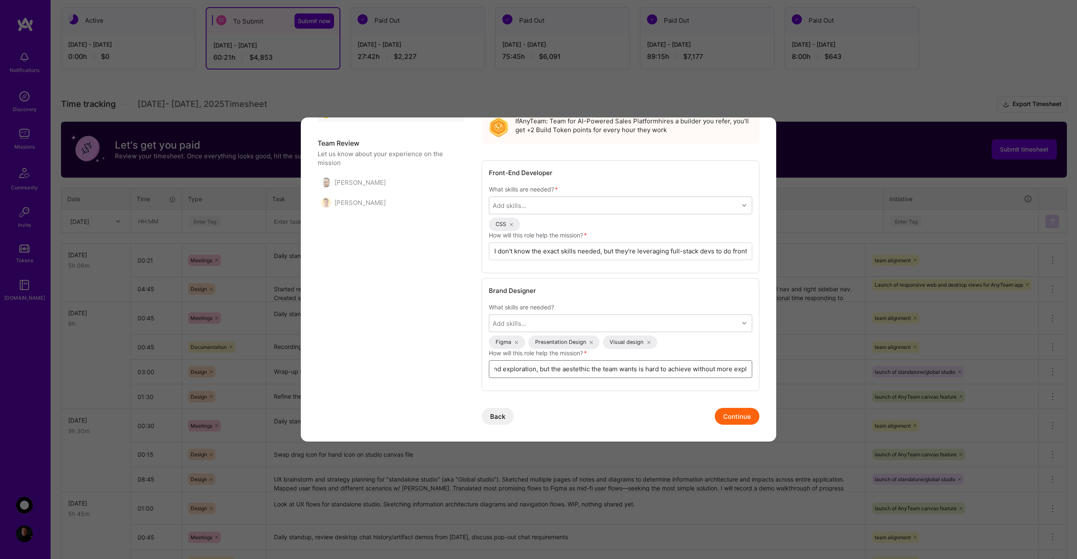
scroll to position [0, 37]
drag, startPoint x: 554, startPoint y: 370, endPoint x: 494, endPoint y: 369, distance: 59.8
click at [494, 369] on input "I took part of a sprint to start on brand exploration, but the aestethic the te…" at bounding box center [620, 369] width 252 height 23
click at [642, 372] on input "I took part of a sprint to start on brand exploration, but the aestethic the te…" at bounding box center [620, 369] width 252 height 23
click at [645, 369] on input "I took part of a sprint to start on brand exploration, but the aestethic the te…" at bounding box center [620, 369] width 252 height 23
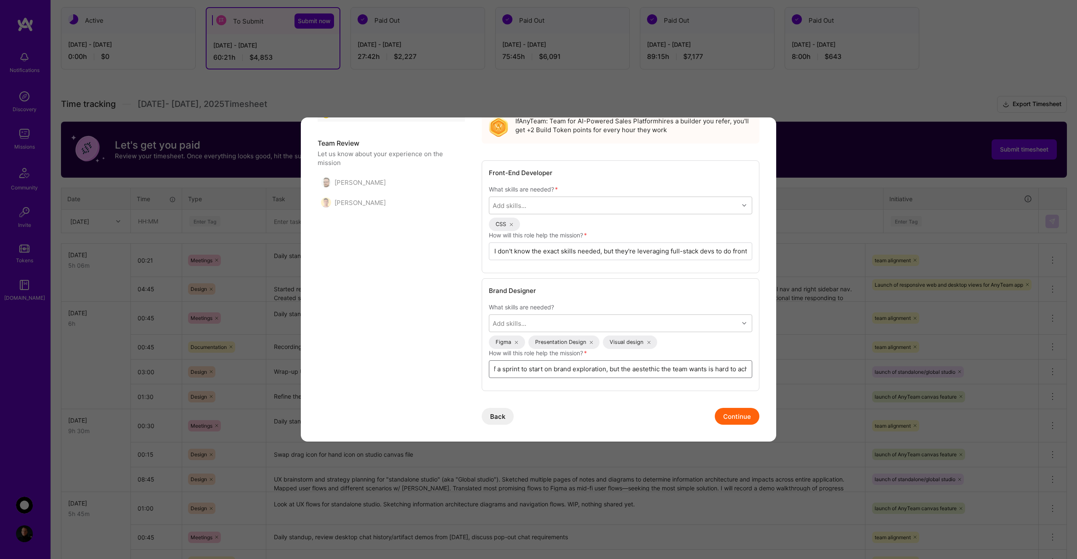
click at [645, 369] on input "I took part of a sprint to start on brand exploration, but the aestethic the te…" at bounding box center [620, 369] width 252 height 23
drag, startPoint x: 682, startPoint y: 370, endPoint x: 766, endPoint y: 371, distance: 83.7
click at [766, 371] on div "Mission Review Let us know about your experience on the mission Tell us about t…" at bounding box center [538, 279] width 475 height 324
click at [659, 370] on input "I took part of a sprint to start on brand exploration, but the style the team w…" at bounding box center [620, 369] width 252 height 23
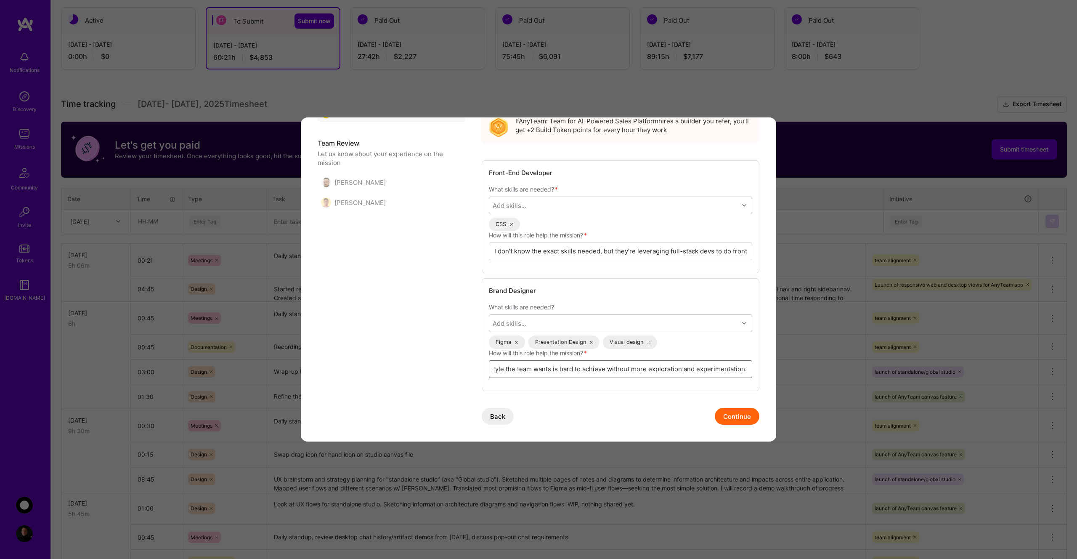
click at [746, 371] on input "I took part of a sprint to start on brand exploration, but the style the team w…" at bounding box center [620, 369] width 252 height 23
type input "I took part of a sprint to start on brand exploration, but the style the team w…"
click at [738, 416] on button "Continue" at bounding box center [737, 416] width 45 height 17
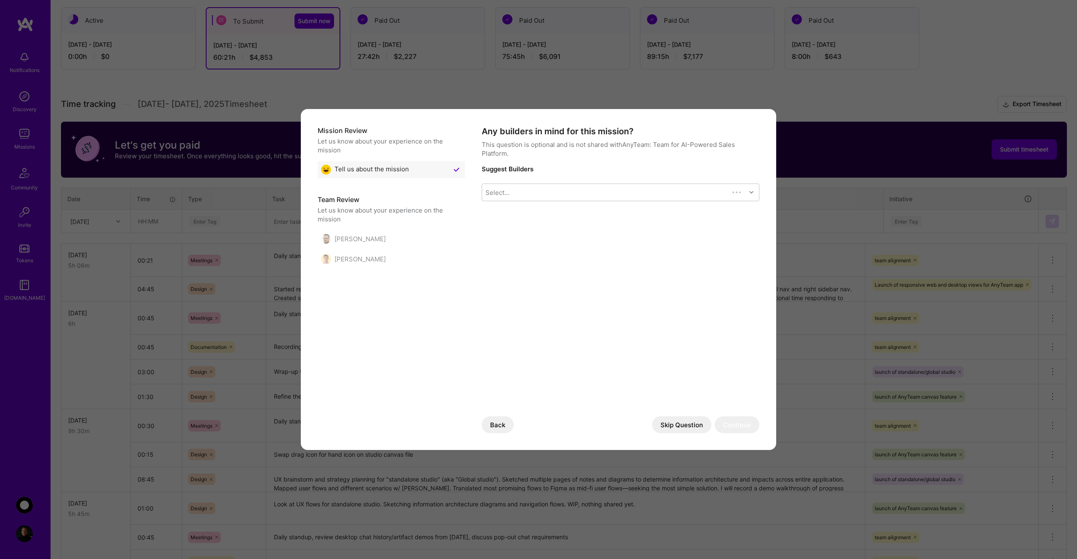
scroll to position [0, 0]
click at [677, 421] on button "Skip Question" at bounding box center [681, 424] width 59 height 17
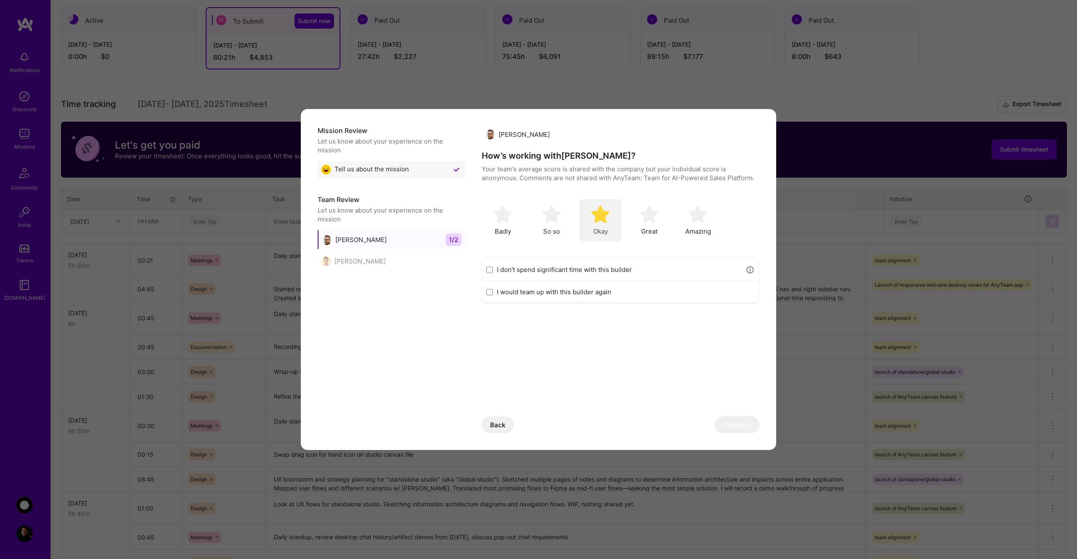
click at [607, 214] on img "modal" at bounding box center [600, 214] width 19 height 19
click at [593, 268] on label "I don’t spend significant time with this builder" at bounding box center [619, 269] width 244 height 9
click at [493, 268] on input "I don’t spend significant time with this builder" at bounding box center [489, 269] width 6 height 7
click at [604, 213] on img "modal" at bounding box center [600, 214] width 19 height 19
click at [510, 269] on label "I don’t spend significant time with this builder" at bounding box center [619, 269] width 244 height 9
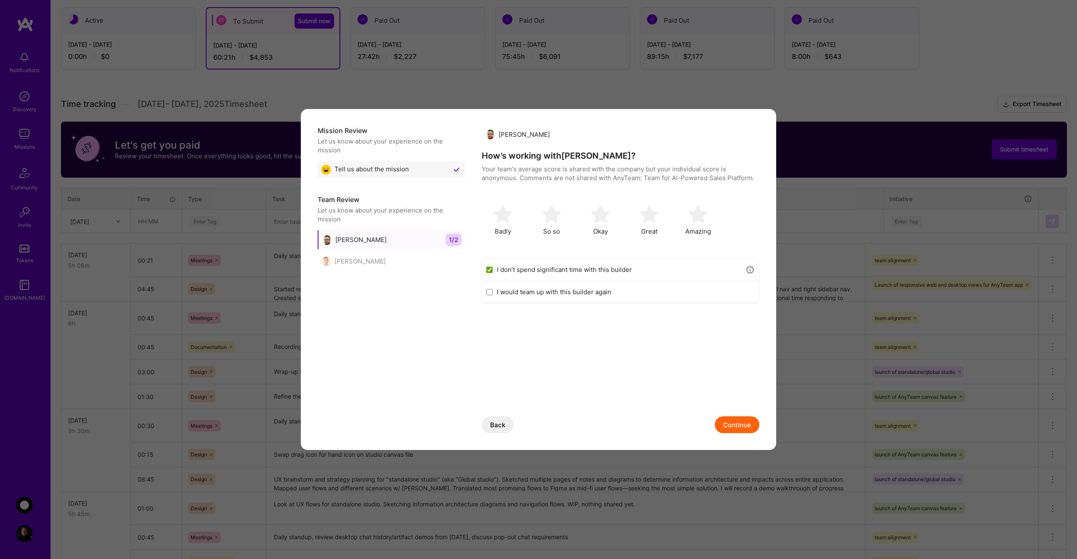
click at [493, 269] on input "I don’t spend significant time with this builder" at bounding box center [489, 269] width 6 height 7
checkbox input "false"
click at [601, 219] on img "modal" at bounding box center [600, 214] width 19 height 19
click at [736, 422] on button "Continue" at bounding box center [737, 424] width 45 height 17
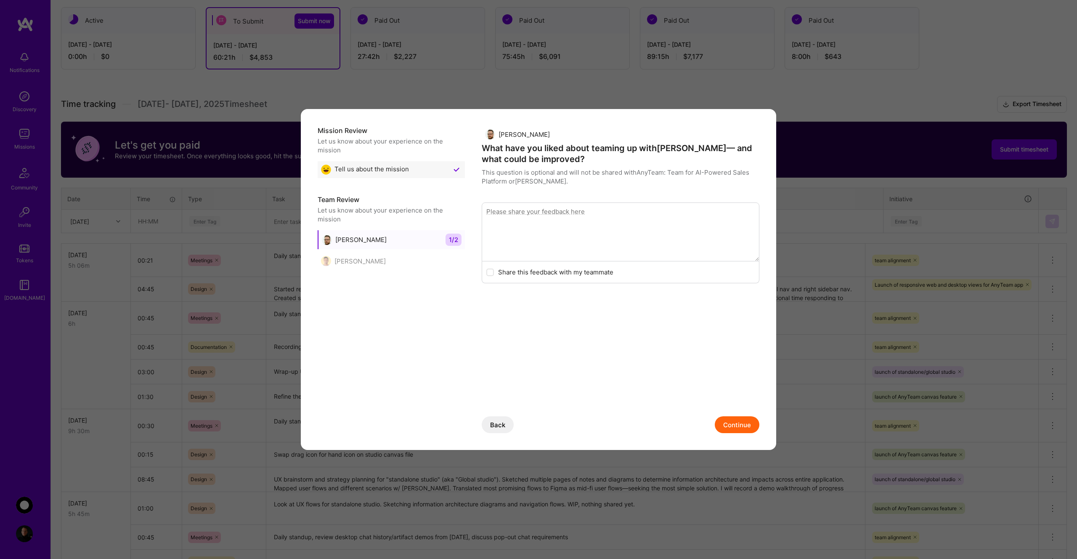
click at [637, 231] on textarea "modal" at bounding box center [621, 231] width 278 height 59
drag, startPoint x: 659, startPoint y: 230, endPoint x: 731, endPoint y: 229, distance: 72.8
click at [731, 229] on textarea "[PERSON_NAME] is new, so I don't have a strong opinion about him yet. I believe…" at bounding box center [621, 231] width 278 height 59
type textarea "[PERSON_NAME] is new, so I don't have a strong opinion about him yet. I believe…"
click at [735, 428] on button "Continue" at bounding box center [737, 424] width 45 height 17
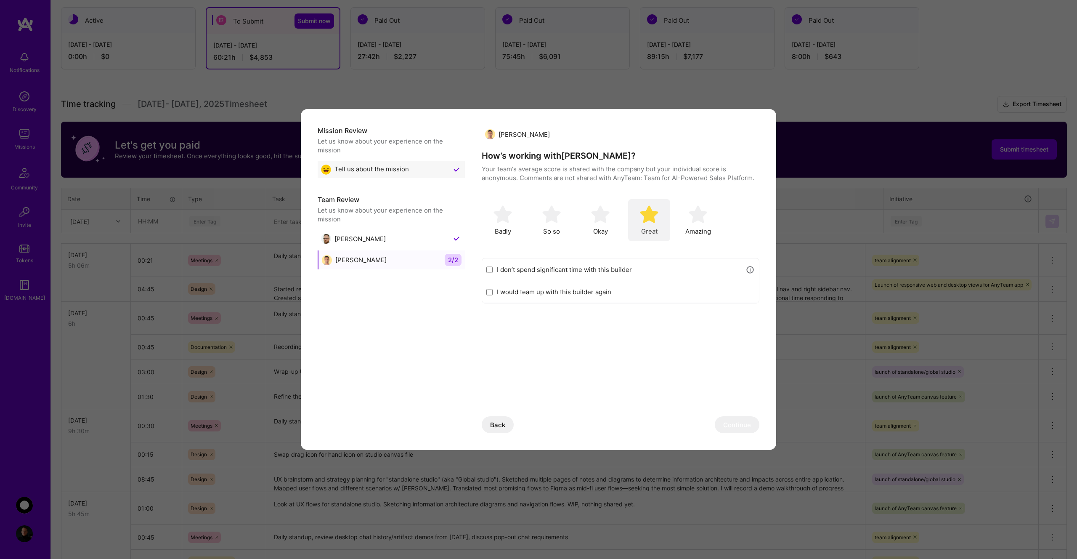
click at [659, 220] on div "Great" at bounding box center [649, 220] width 42 height 42
click at [550, 289] on label "I would team up with this builder again" at bounding box center [626, 291] width 258 height 9
click at [493, 289] on input "I would team up with this builder again" at bounding box center [489, 292] width 6 height 7
checkbox input "true"
click at [735, 422] on button "Continue" at bounding box center [737, 424] width 45 height 17
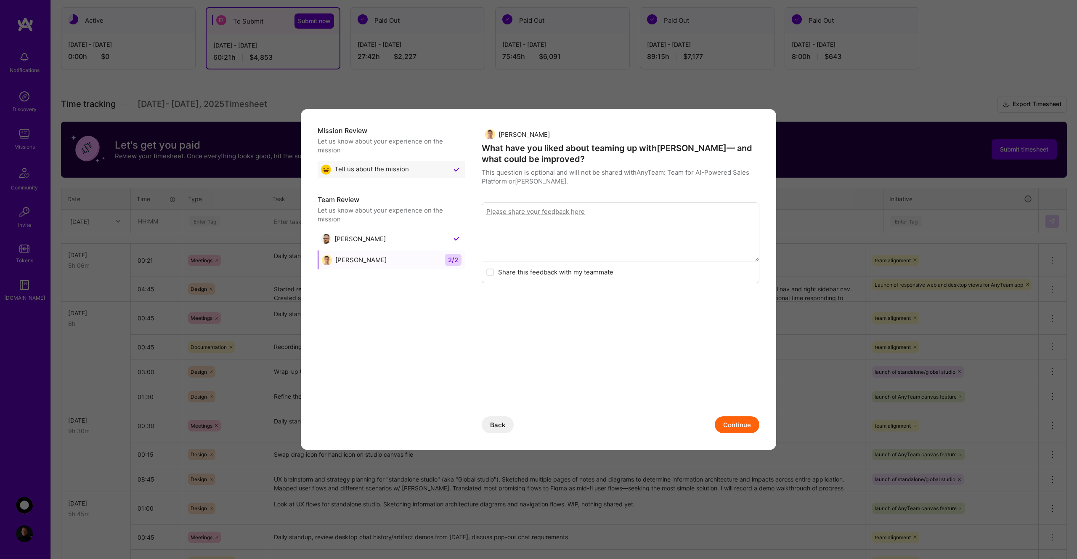
click at [576, 218] on textarea "modal" at bounding box center [621, 231] width 278 height 59
type textarea "[PERSON_NAME] has been a solid builder. He consistently delivers builds and enh…"
click at [737, 426] on button "Continue" at bounding box center [737, 424] width 45 height 17
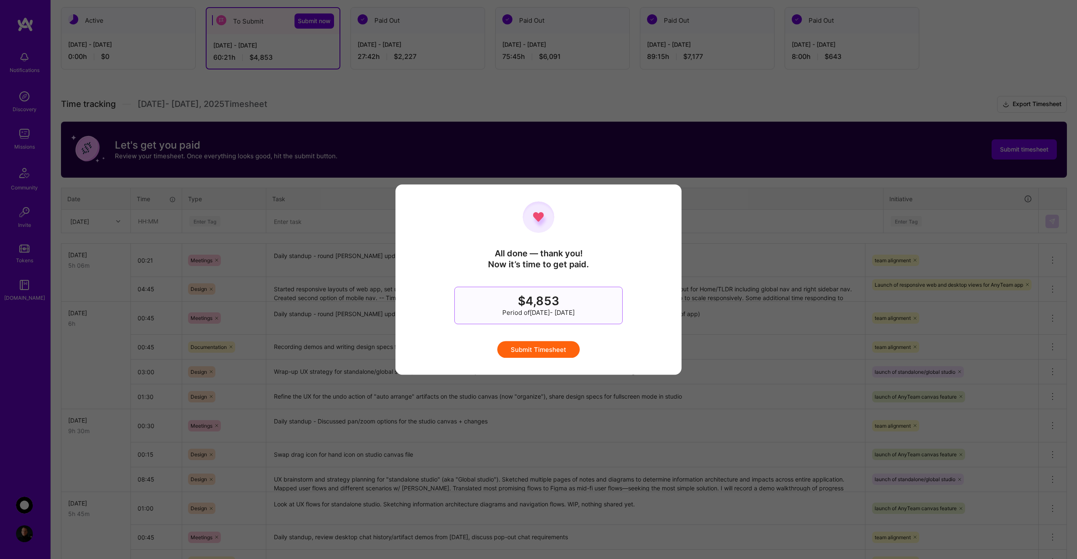
click at [539, 351] on button "Submit Timesheet" at bounding box center [538, 349] width 82 height 17
